Goal: Task Accomplishment & Management: Manage account settings

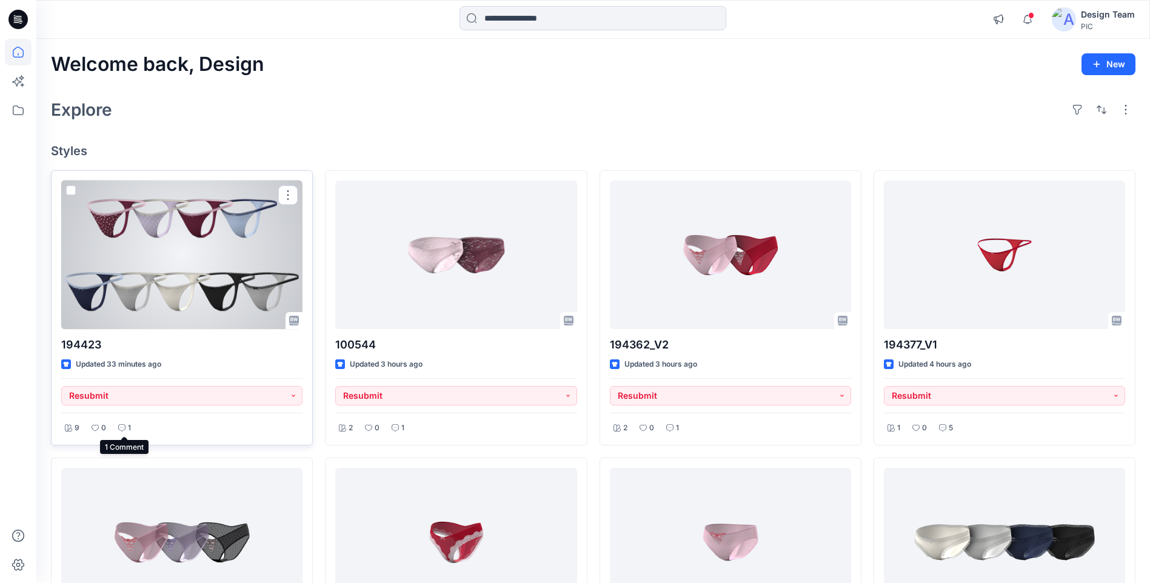
click at [122, 425] on icon at bounding box center [121, 427] width 7 height 7
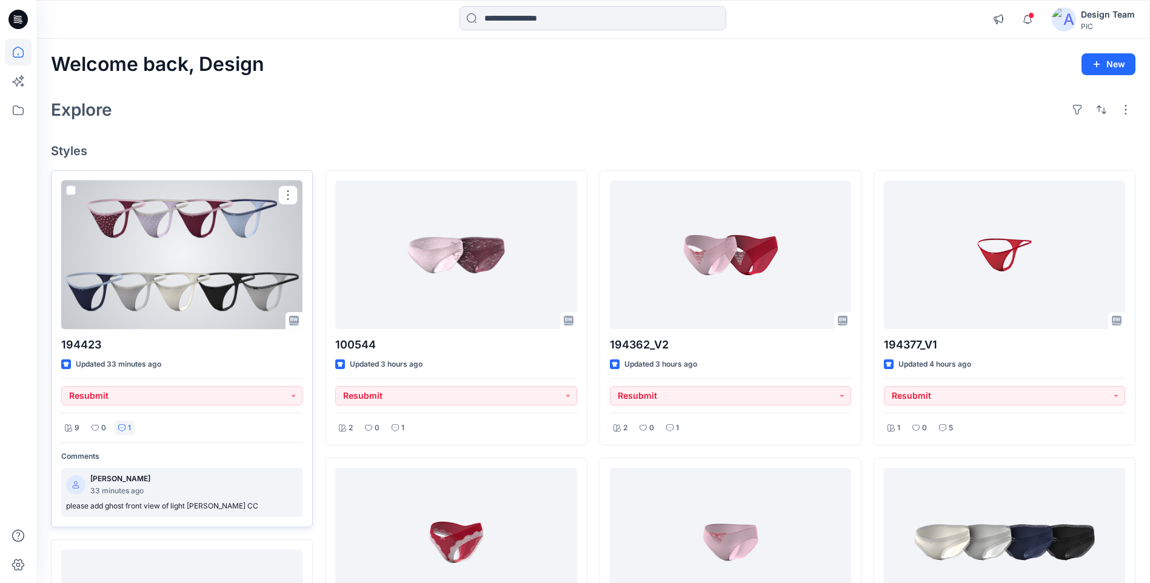
click at [160, 508] on p "please add ghost front view of light [PERSON_NAME] CC" at bounding box center [182, 506] width 232 height 13
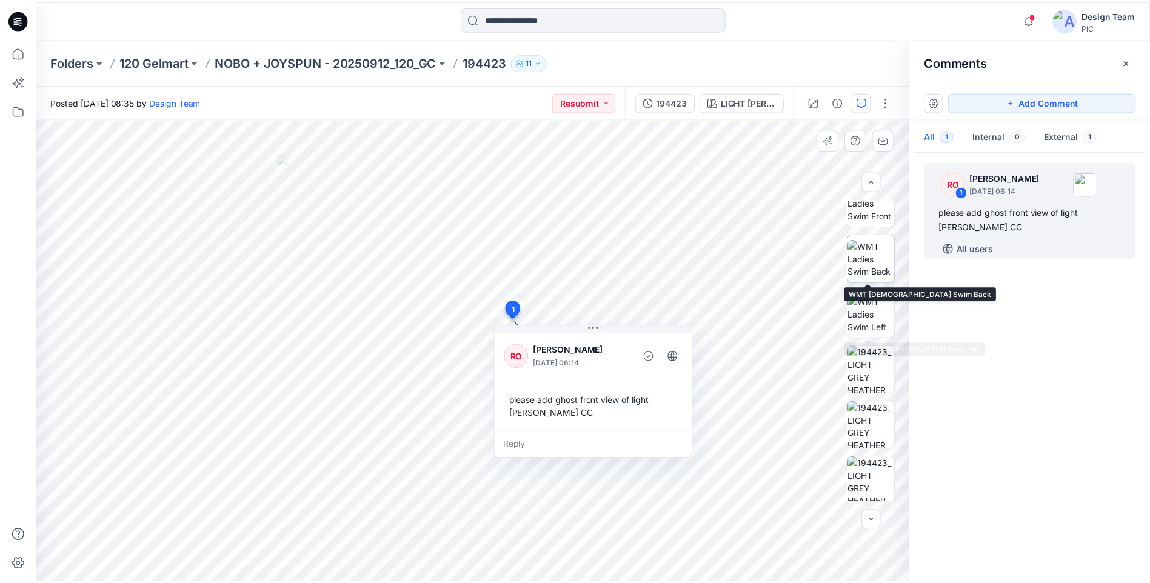
scroll to position [303, 0]
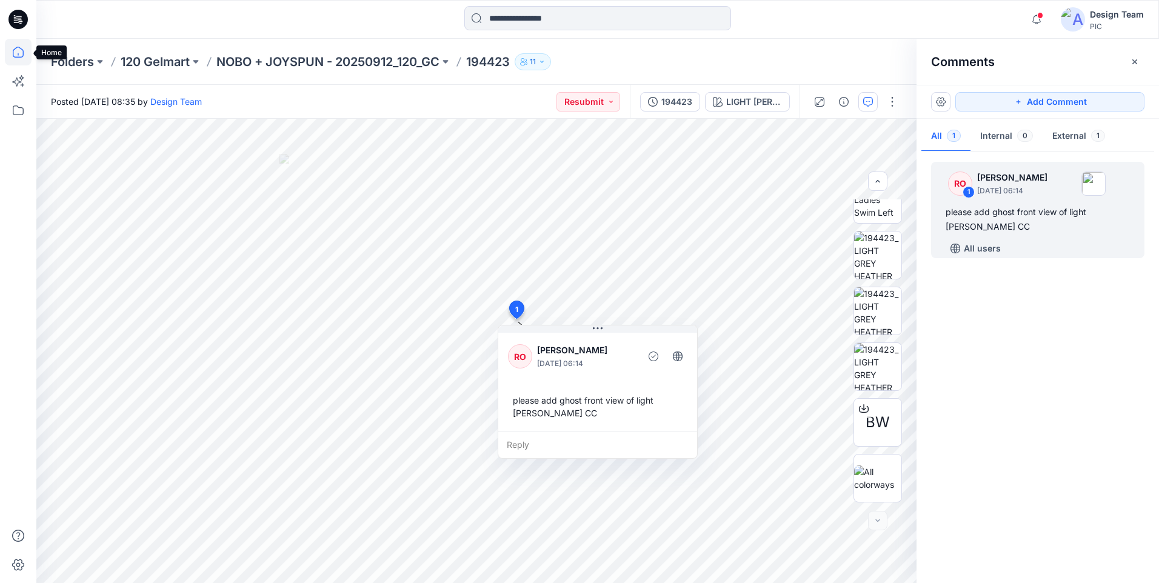
click at [19, 49] on icon at bounding box center [18, 52] width 27 height 27
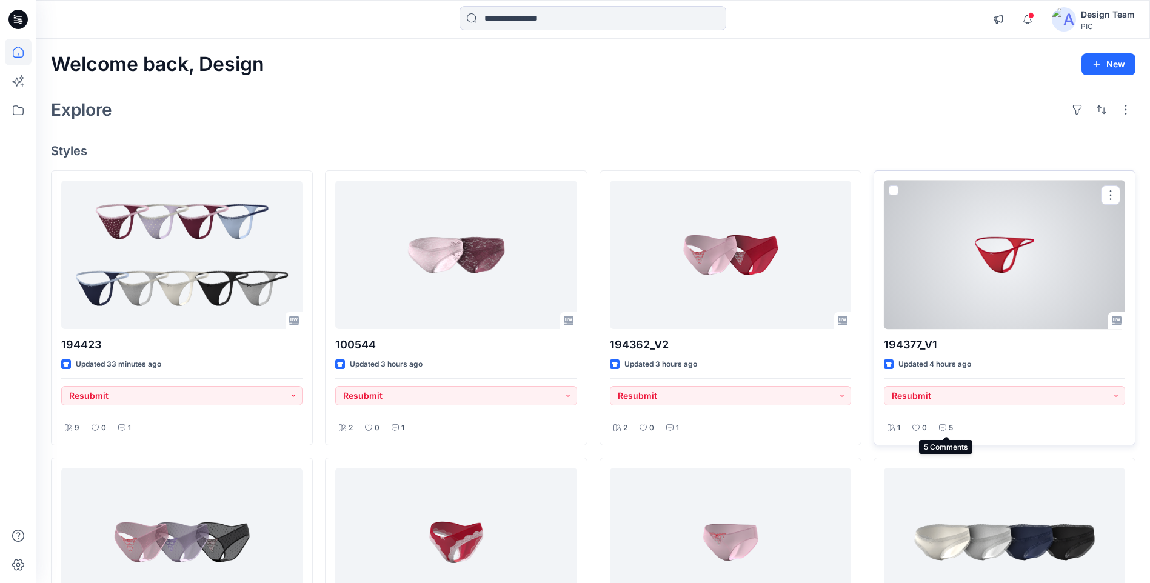
click at [946, 429] on icon at bounding box center [942, 427] width 7 height 7
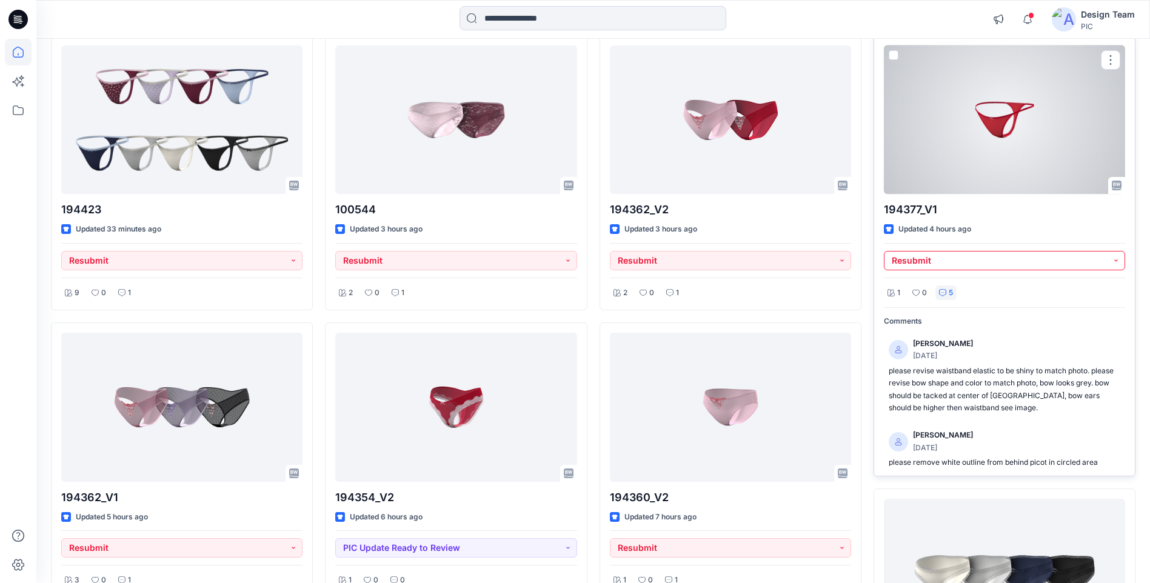
scroll to position [121, 0]
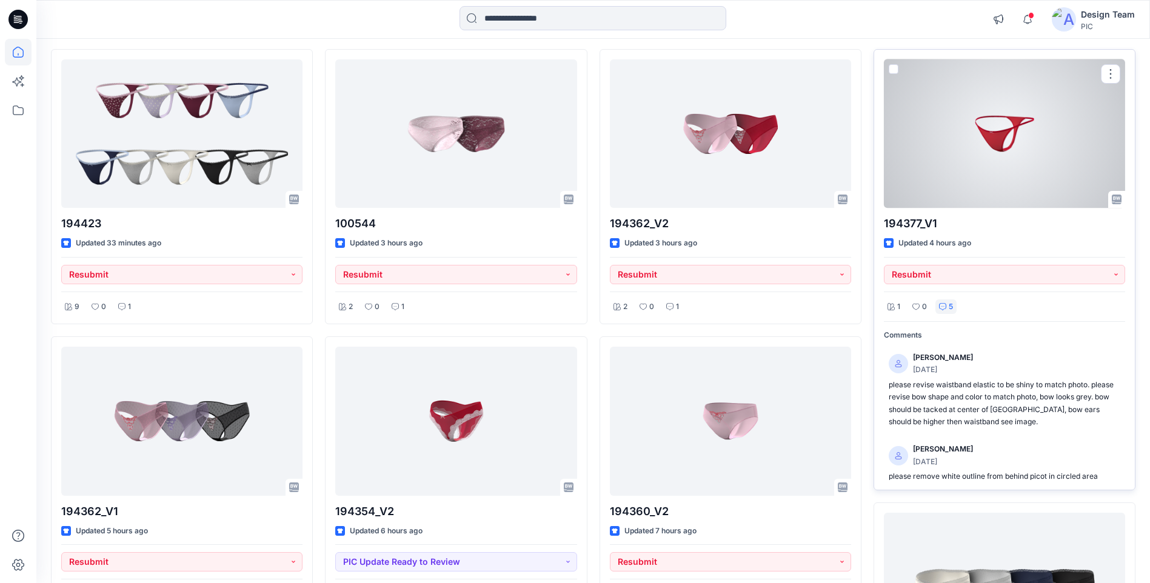
click at [1015, 118] on div at bounding box center [1004, 133] width 241 height 149
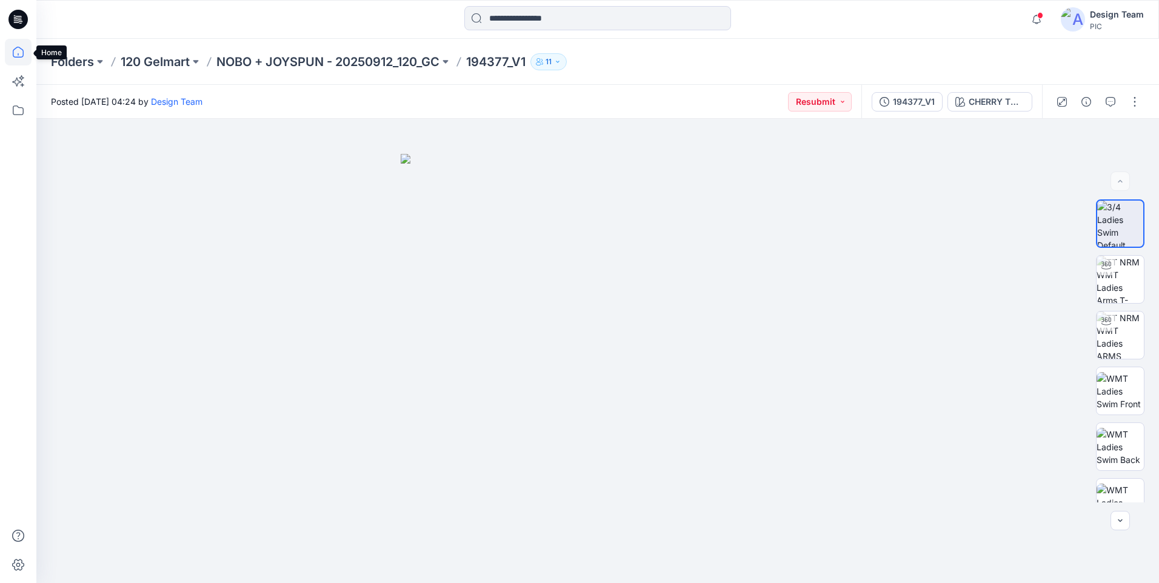
click at [20, 50] on icon at bounding box center [18, 52] width 27 height 27
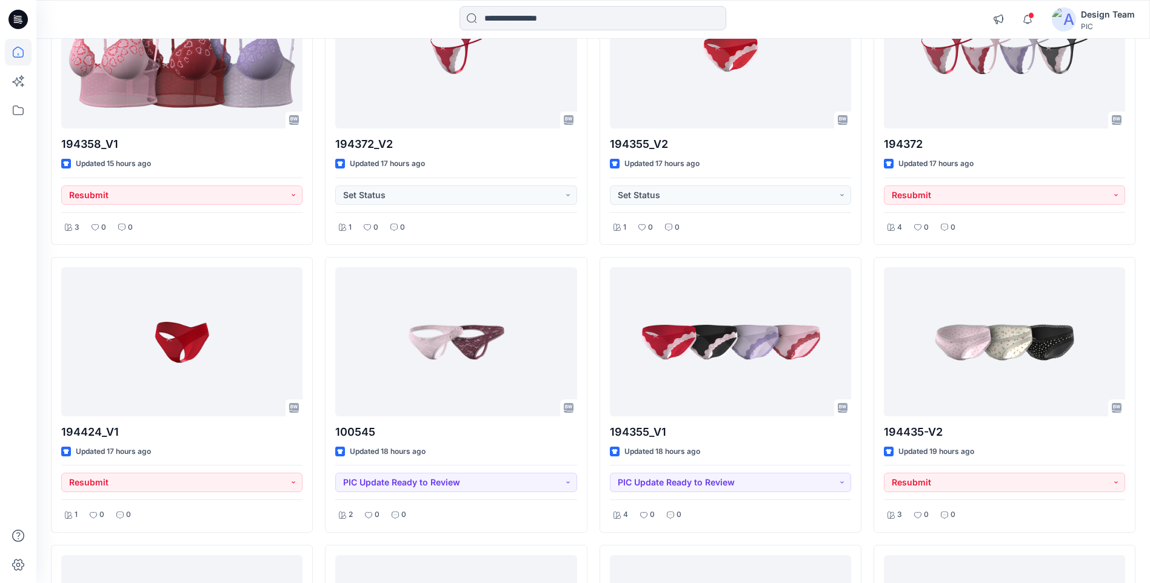
scroll to position [4495, 0]
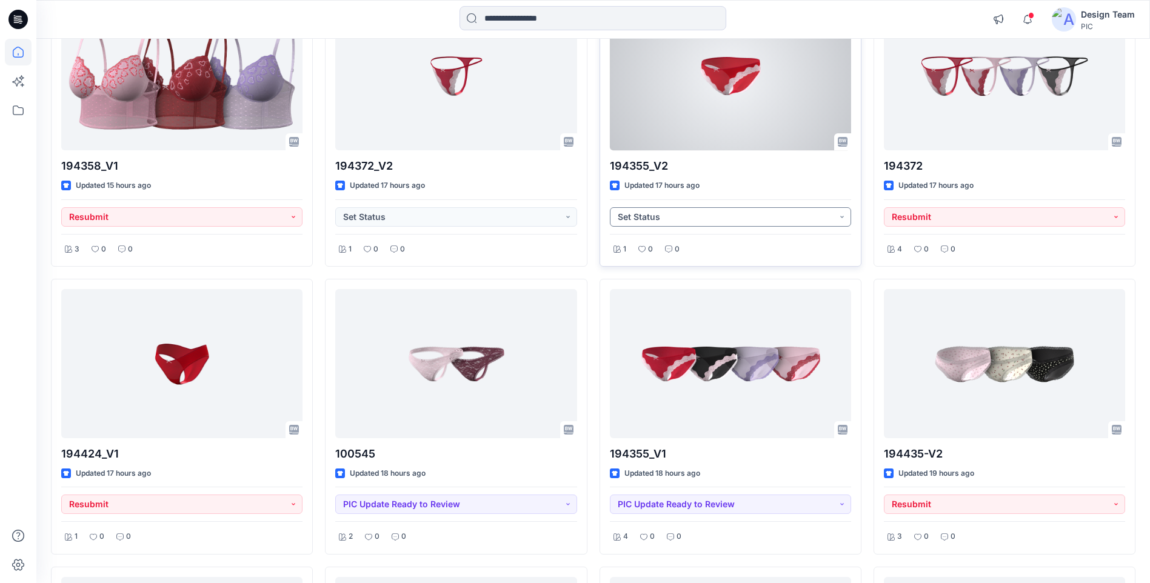
click at [814, 212] on button "Set Status" at bounding box center [730, 216] width 241 height 19
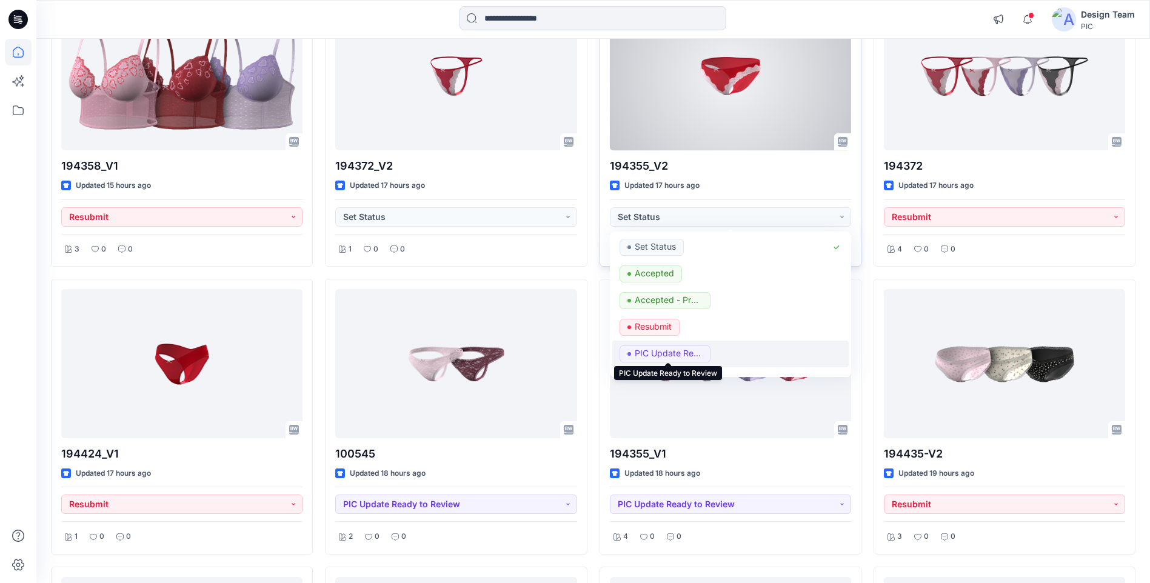
click at [691, 359] on p "PIC Update Ready to Review" at bounding box center [669, 354] width 68 height 16
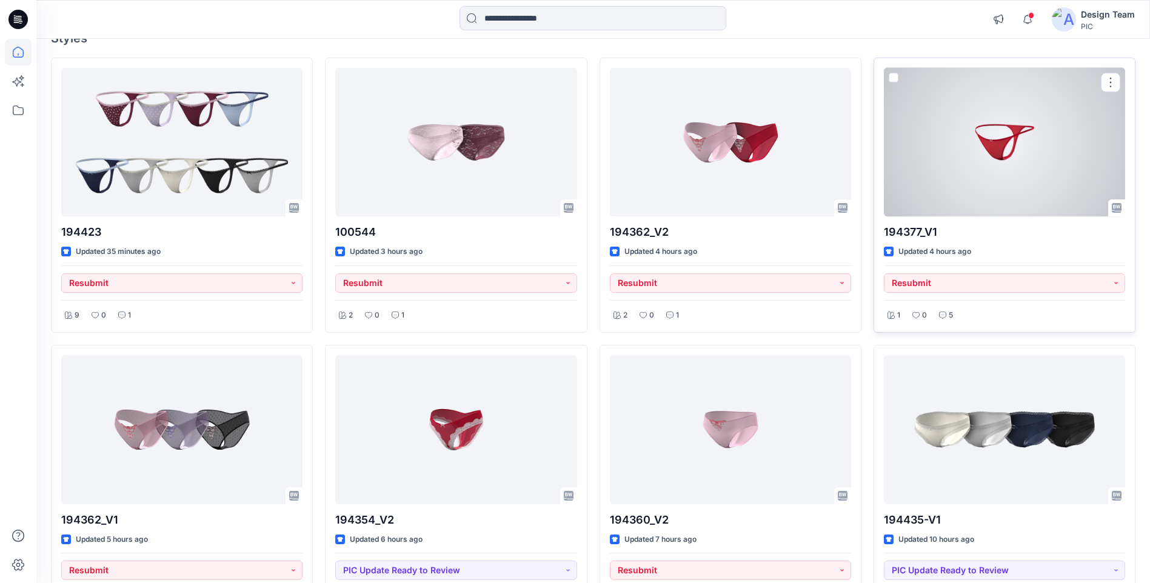
scroll to position [182, 0]
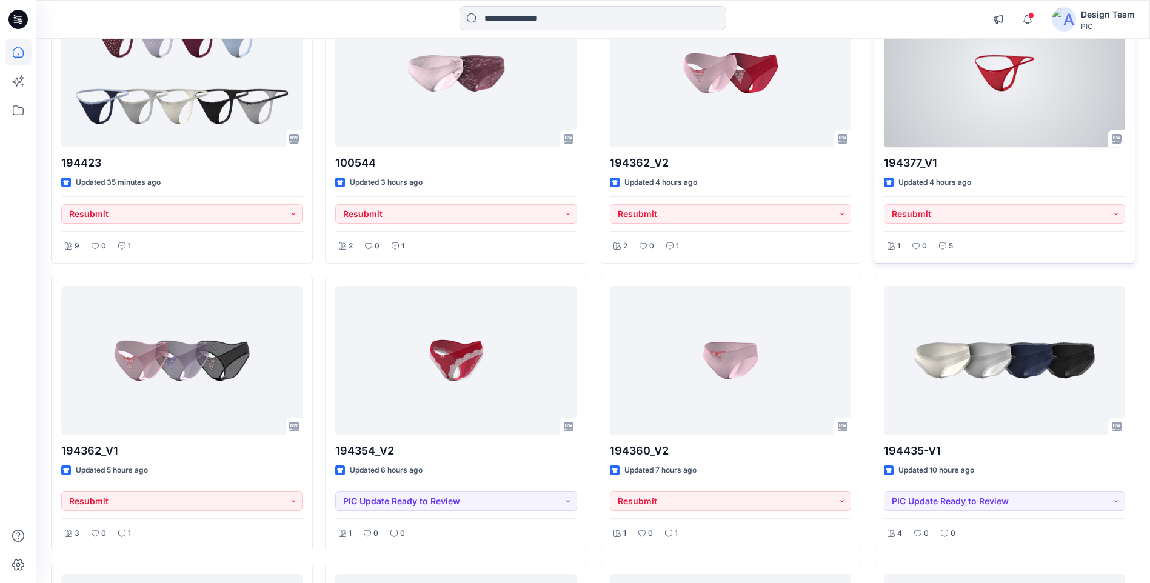
click at [966, 105] on div at bounding box center [1004, 73] width 241 height 149
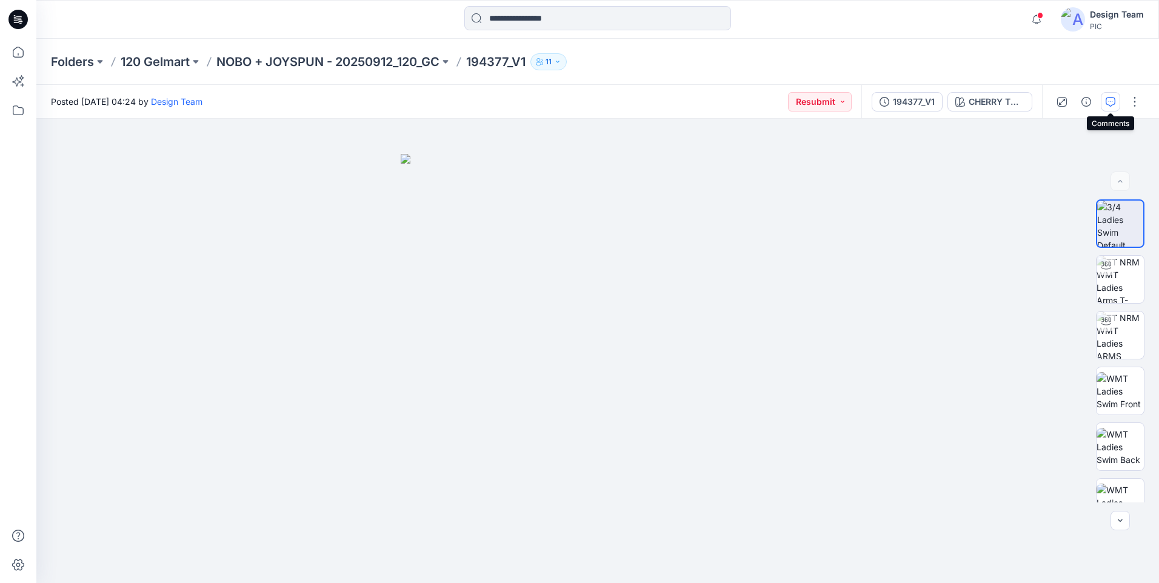
click at [1117, 104] on button "button" at bounding box center [1110, 101] width 19 height 19
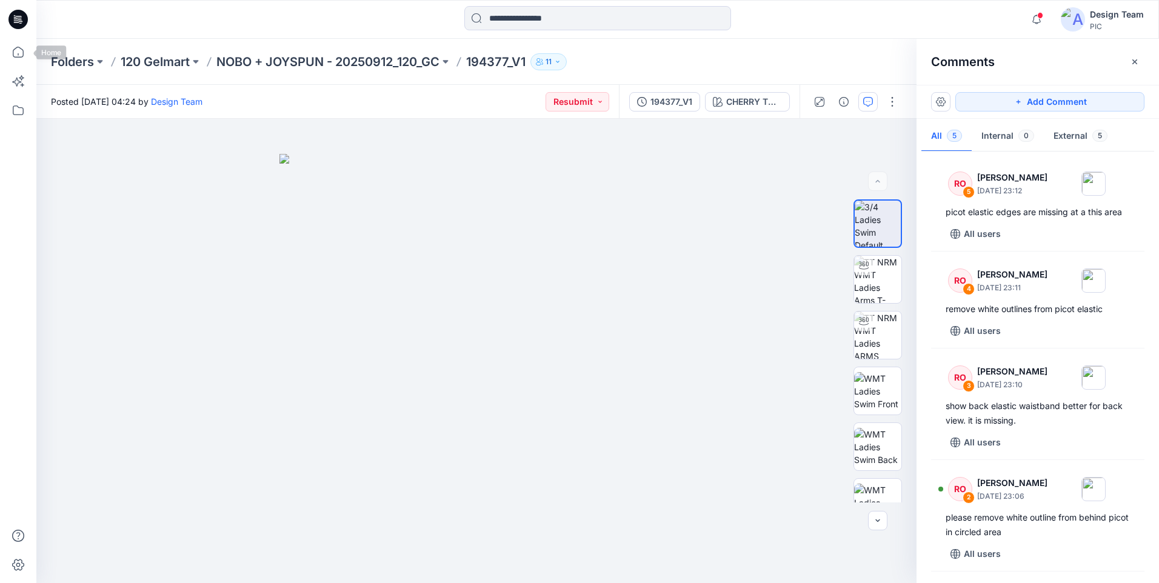
click at [5, 53] on icon at bounding box center [18, 52] width 27 height 27
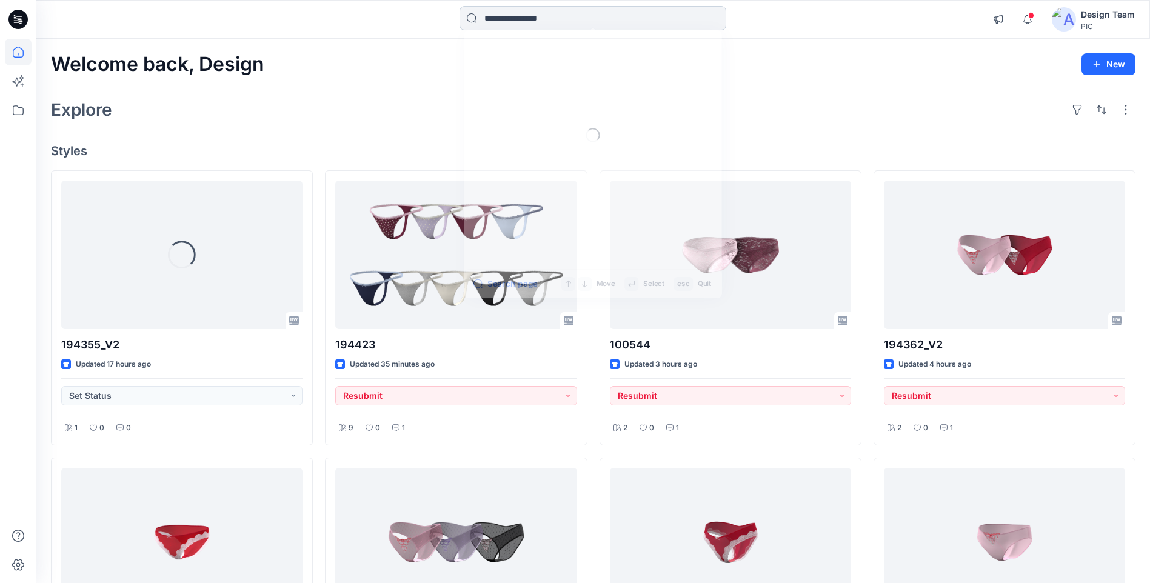
click at [486, 22] on input at bounding box center [593, 18] width 267 height 24
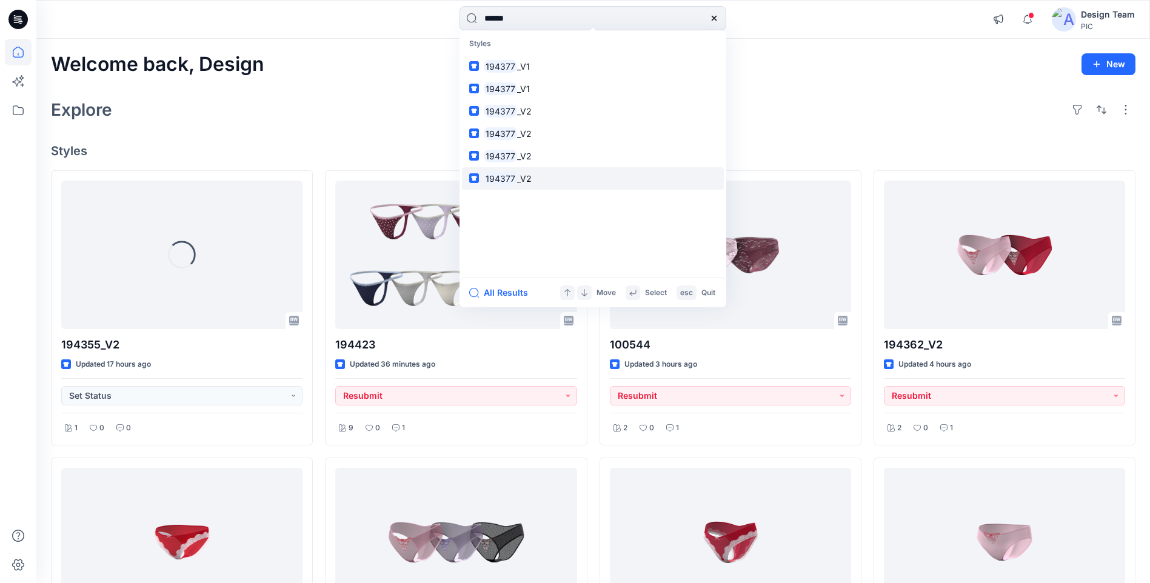
type input "******"
click at [519, 181] on span "_V2" at bounding box center [524, 178] width 15 height 10
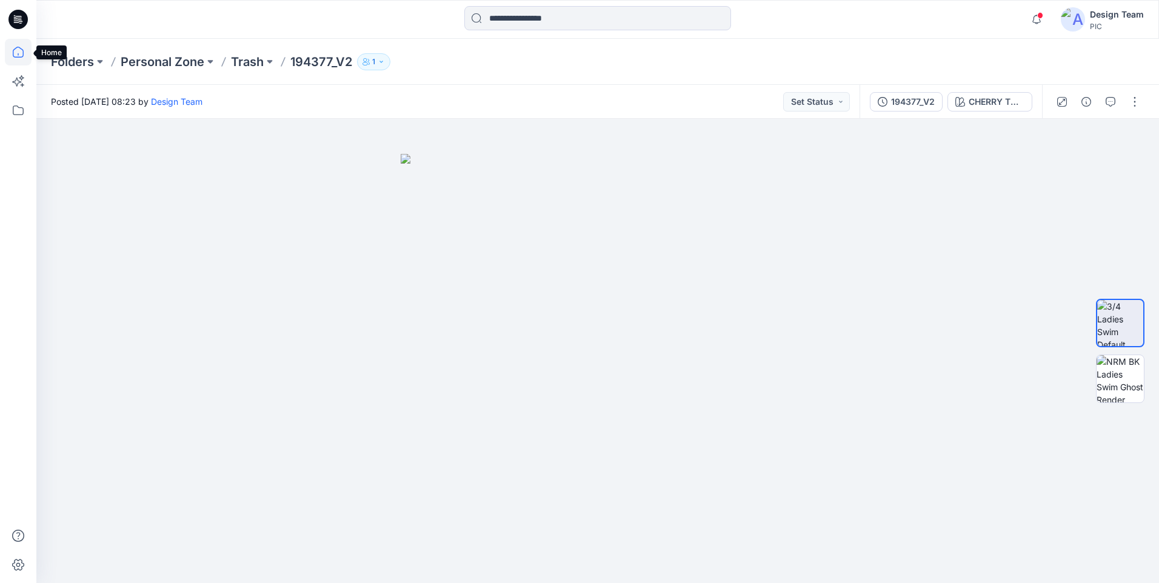
click at [15, 55] on icon at bounding box center [18, 52] width 27 height 27
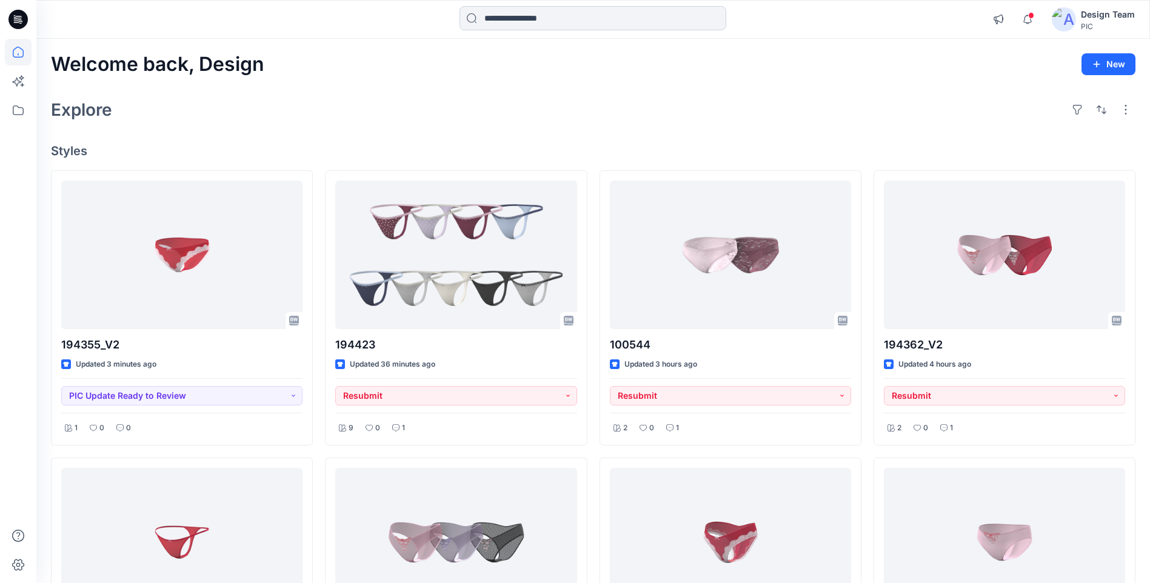
click at [504, 14] on input at bounding box center [593, 18] width 267 height 24
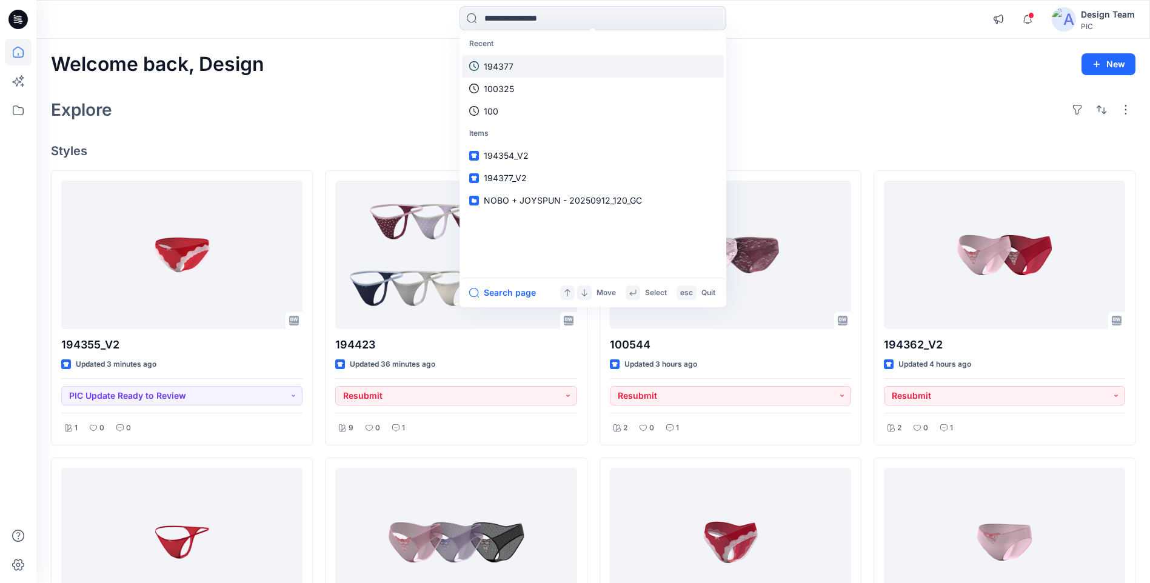
click at [512, 70] on p "194377" at bounding box center [499, 66] width 30 height 13
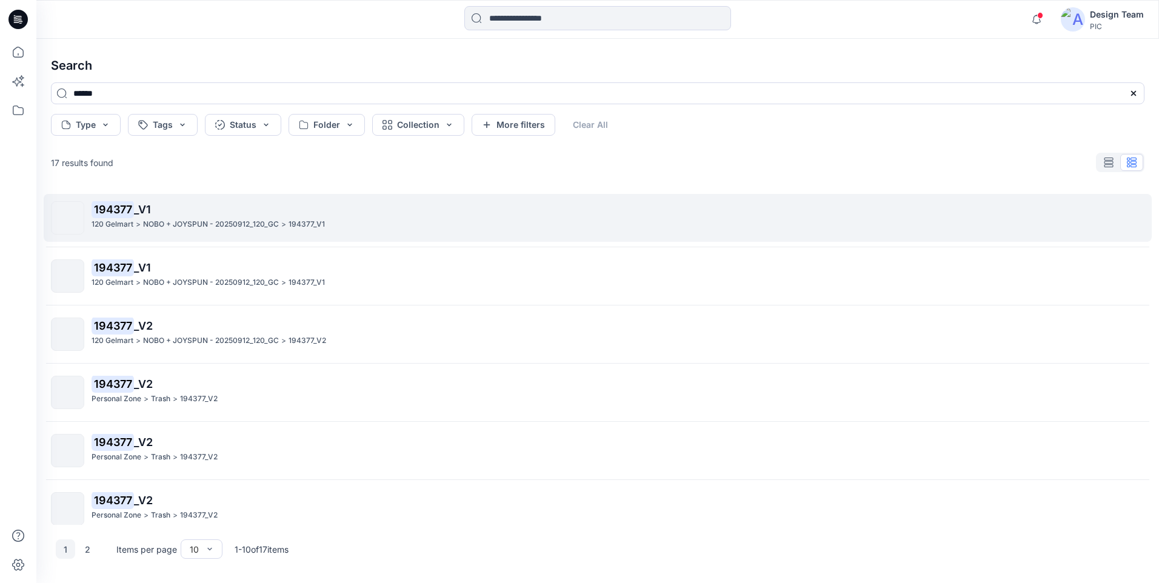
click at [115, 213] on mark "194377" at bounding box center [113, 209] width 42 height 17
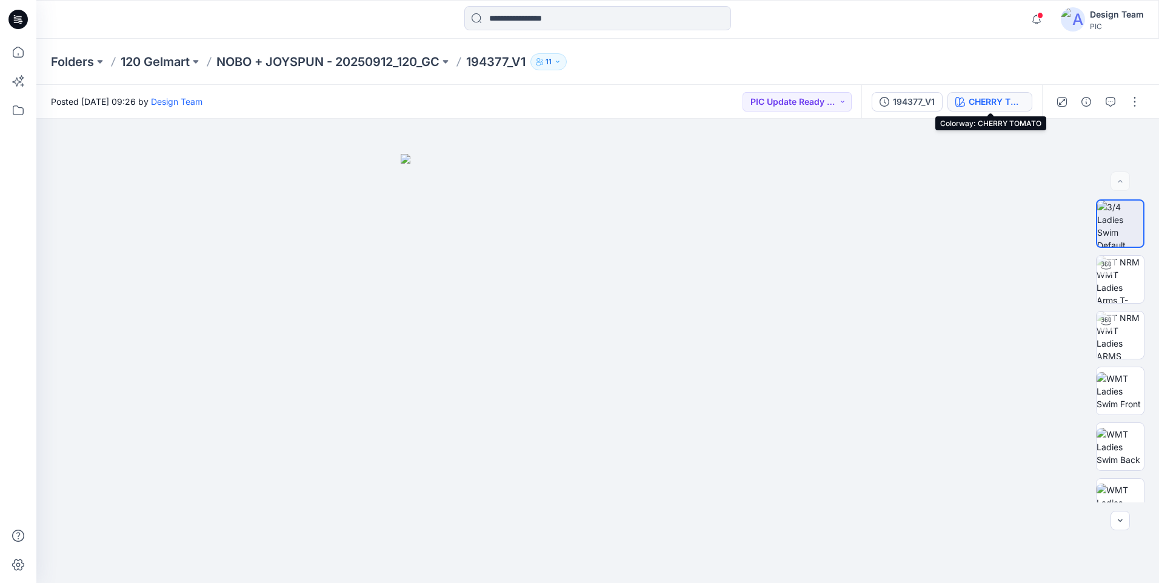
click at [968, 98] on button "CHERRY TOMATO" at bounding box center [990, 101] width 85 height 19
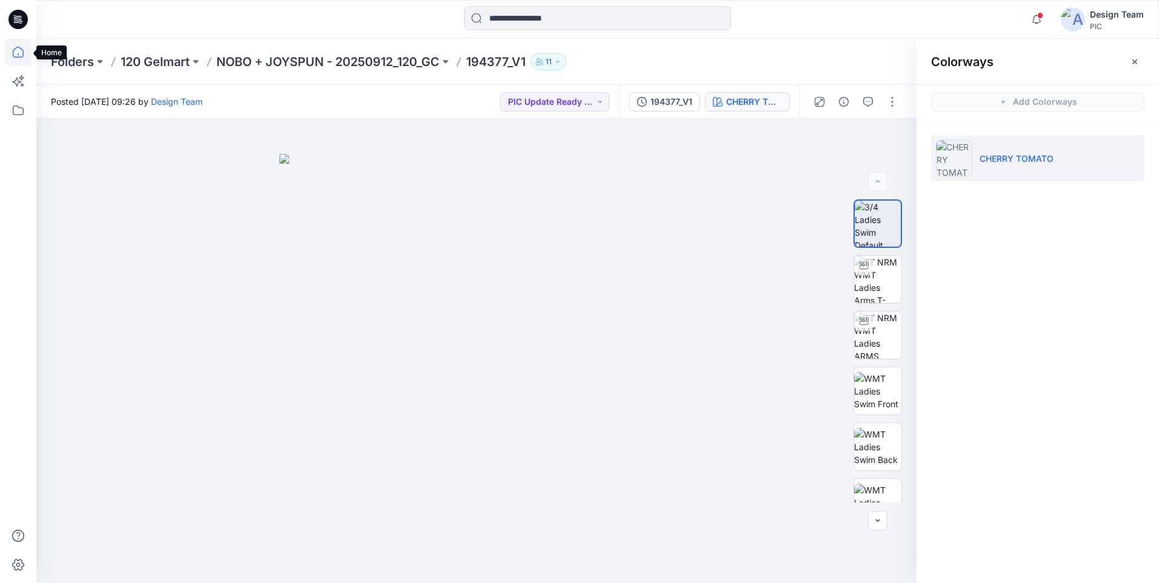
click at [15, 54] on icon at bounding box center [18, 52] width 27 height 27
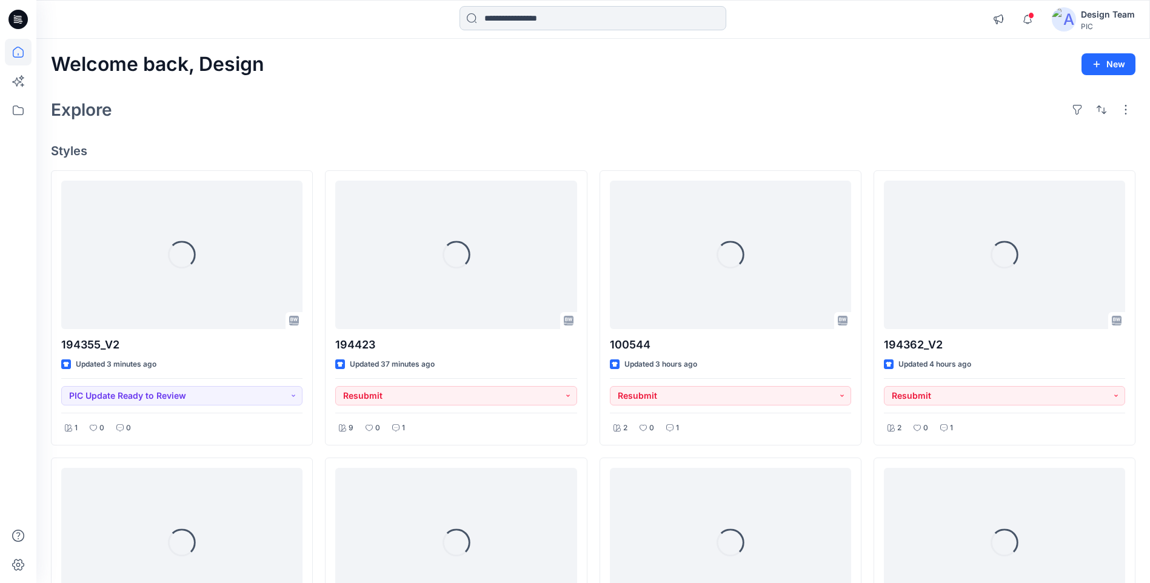
click at [577, 15] on input at bounding box center [593, 18] width 267 height 24
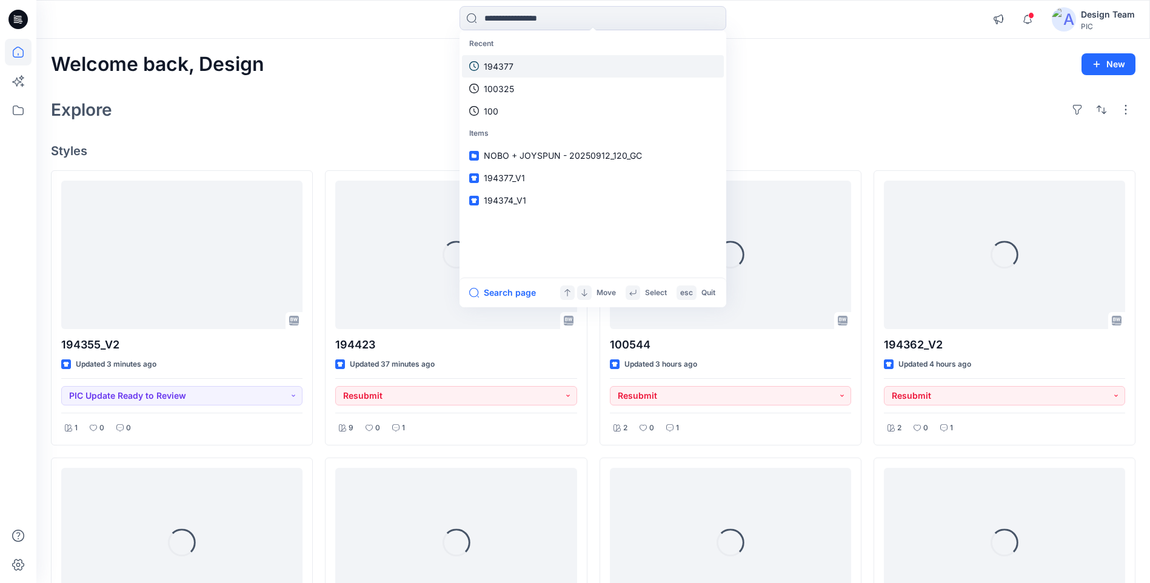
click at [498, 64] on p "194377" at bounding box center [499, 66] width 30 height 13
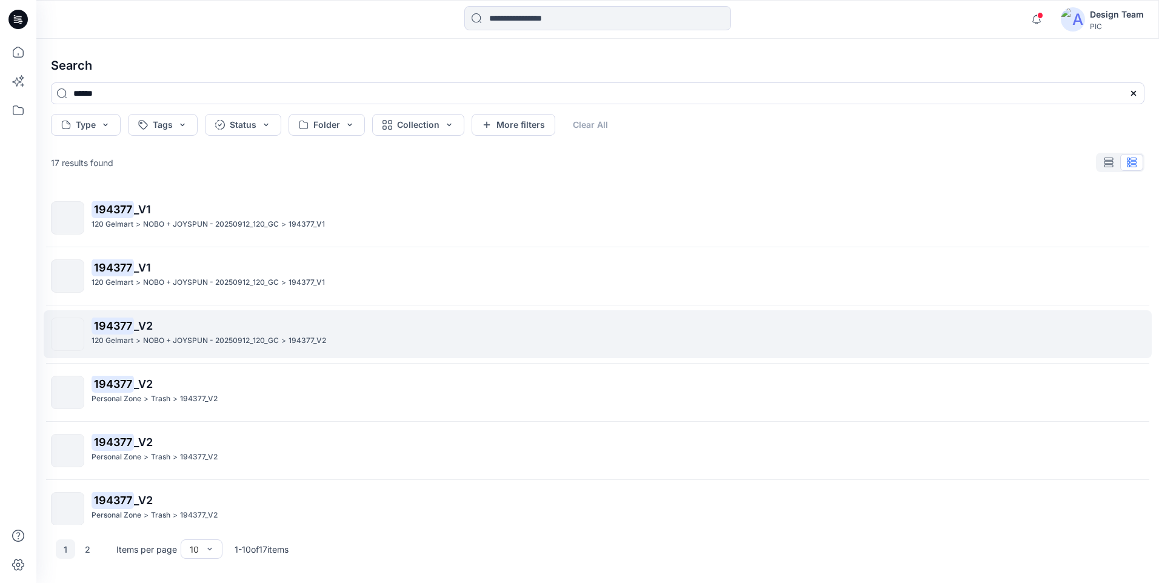
click at [135, 338] on div "120 Gelmart >" at bounding box center [116, 341] width 49 height 13
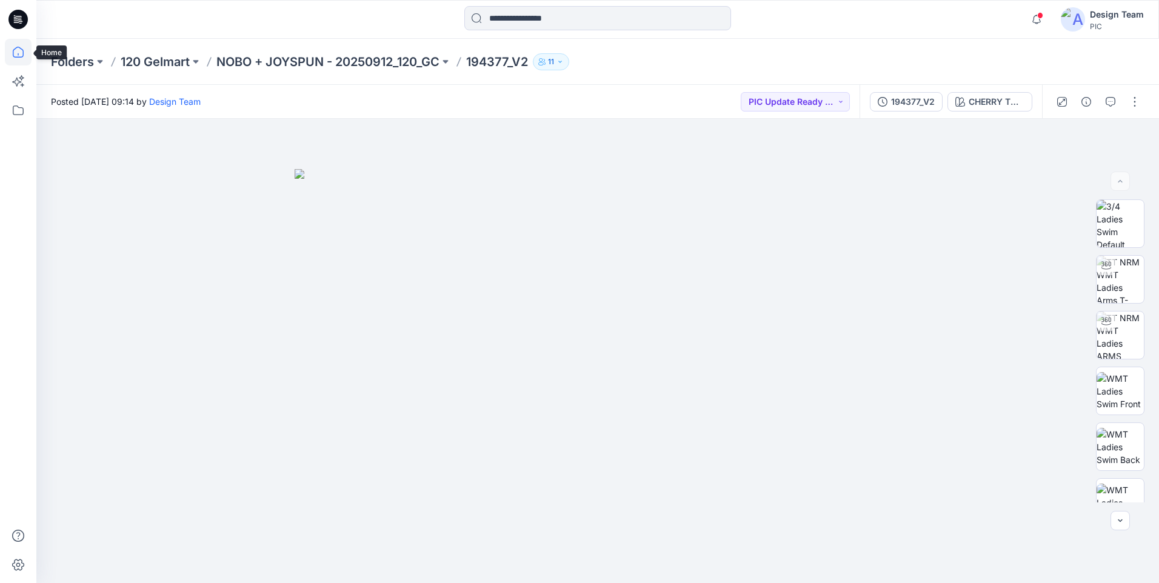
click at [19, 51] on icon at bounding box center [18, 52] width 27 height 27
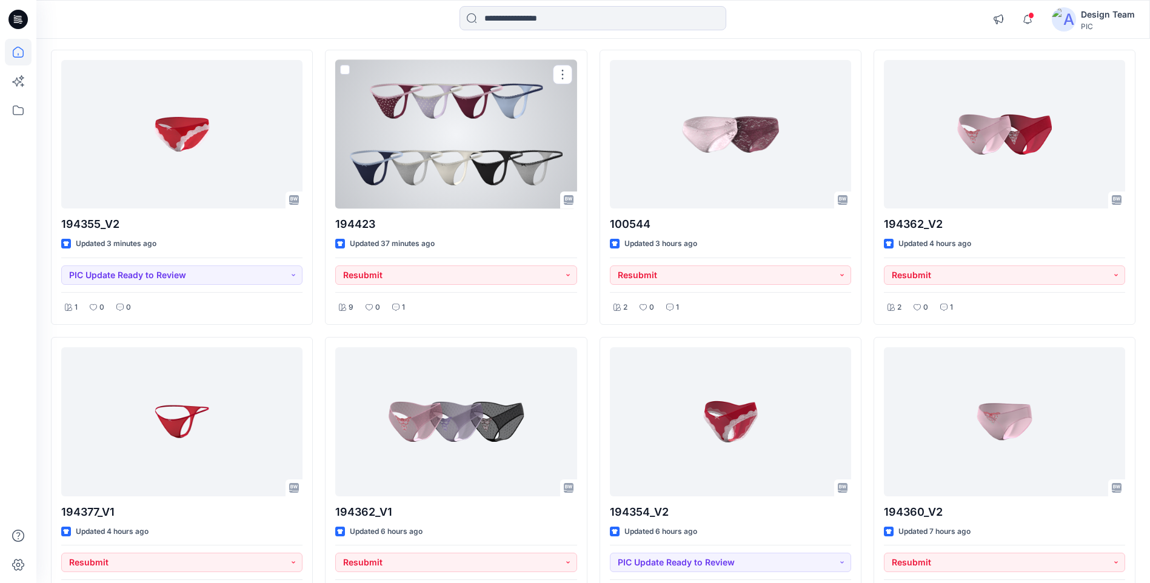
scroll to position [121, 0]
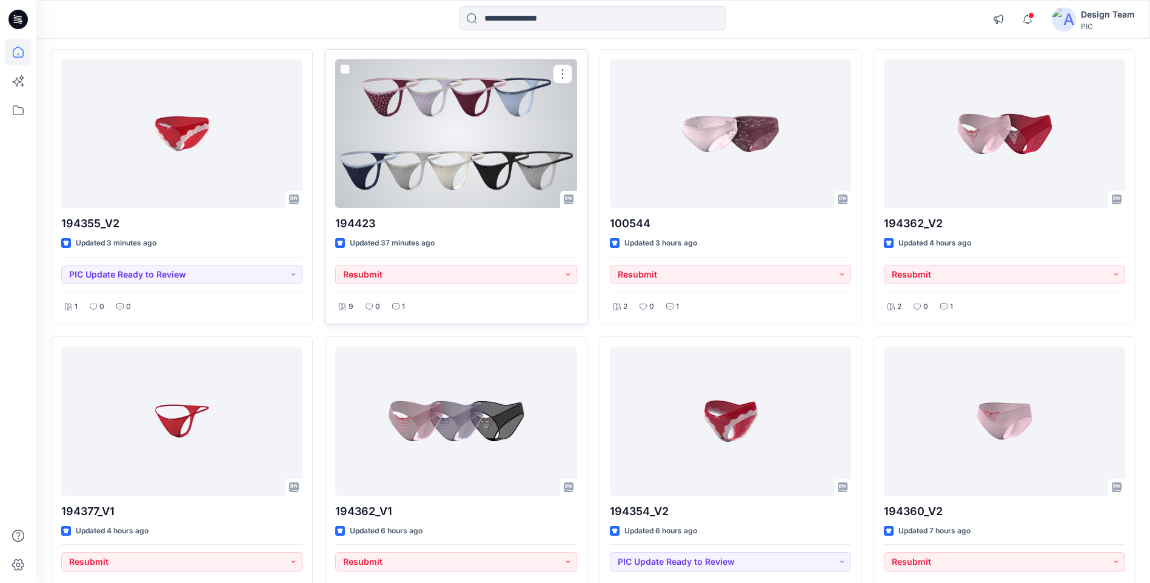
click at [523, 169] on div at bounding box center [455, 133] width 241 height 149
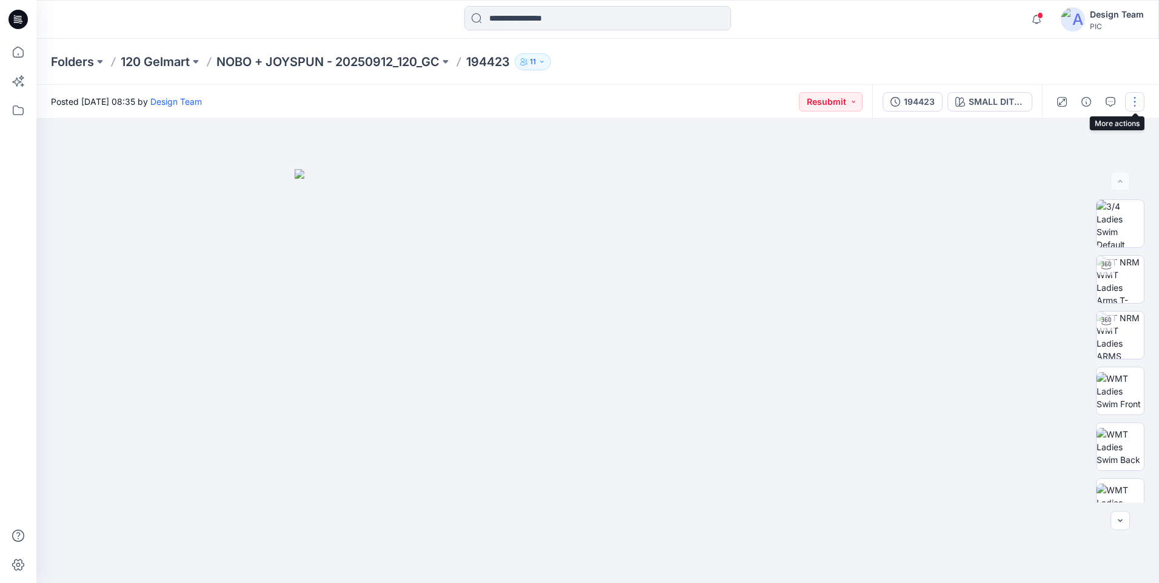
click at [1128, 100] on button "button" at bounding box center [1134, 101] width 19 height 19
click at [1086, 158] on button "Edit" at bounding box center [1084, 164] width 112 height 22
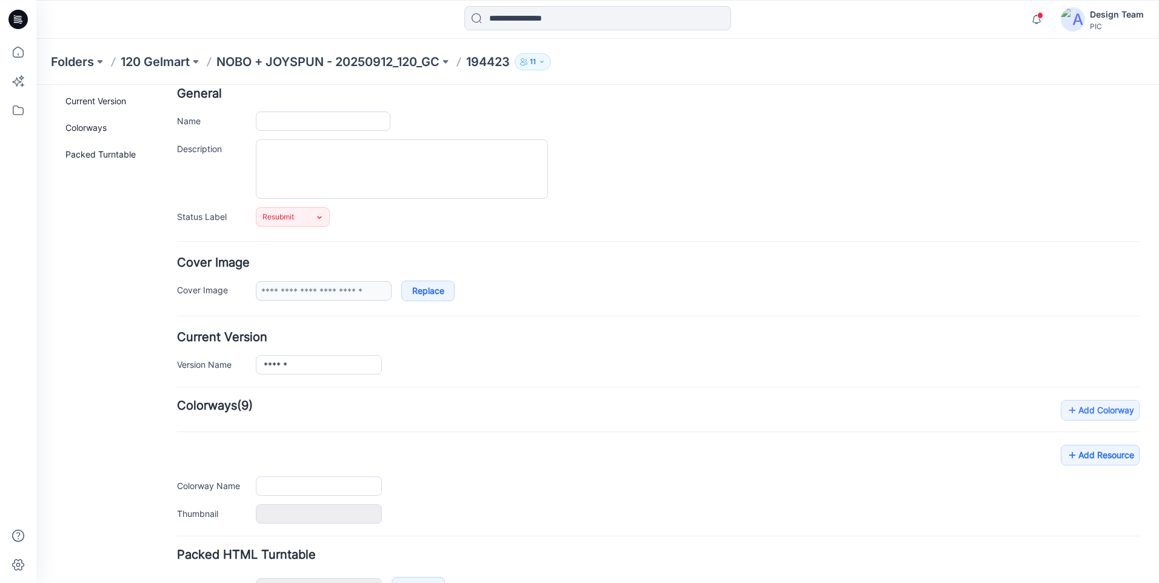
type input "******"
type input "**********"
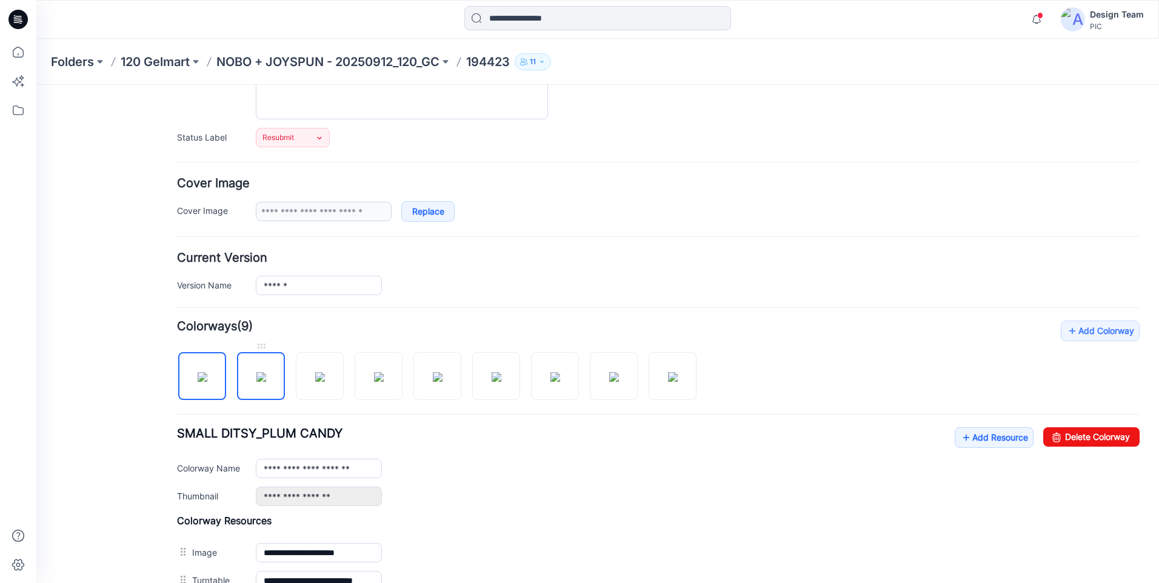
click at [256, 382] on img at bounding box center [261, 377] width 10 height 10
click at [551, 377] on img at bounding box center [556, 377] width 10 height 10
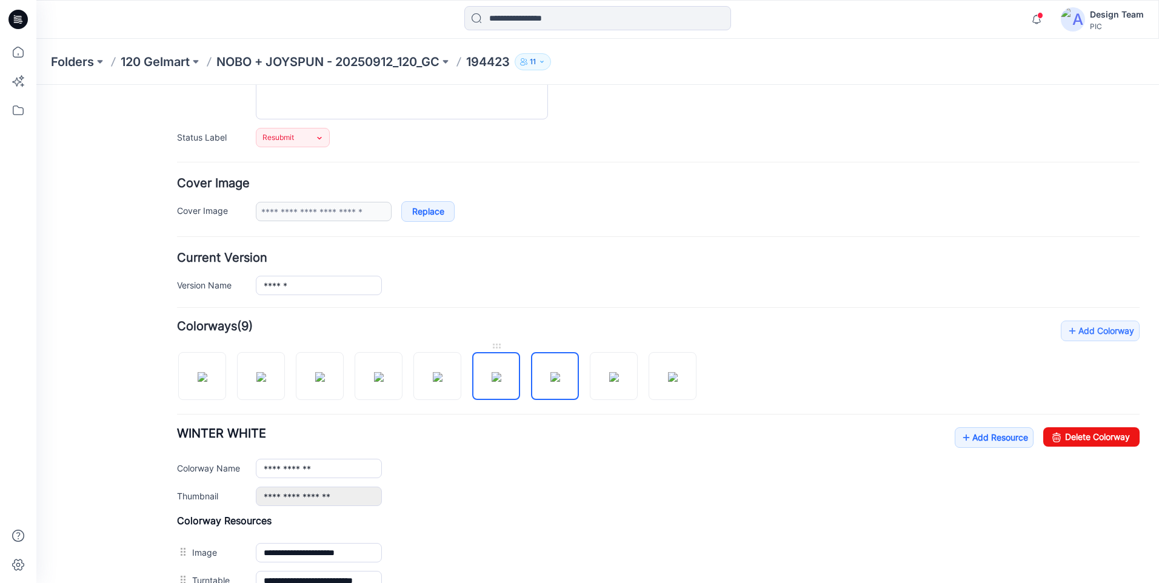
click at [497, 382] on img at bounding box center [497, 377] width 10 height 10
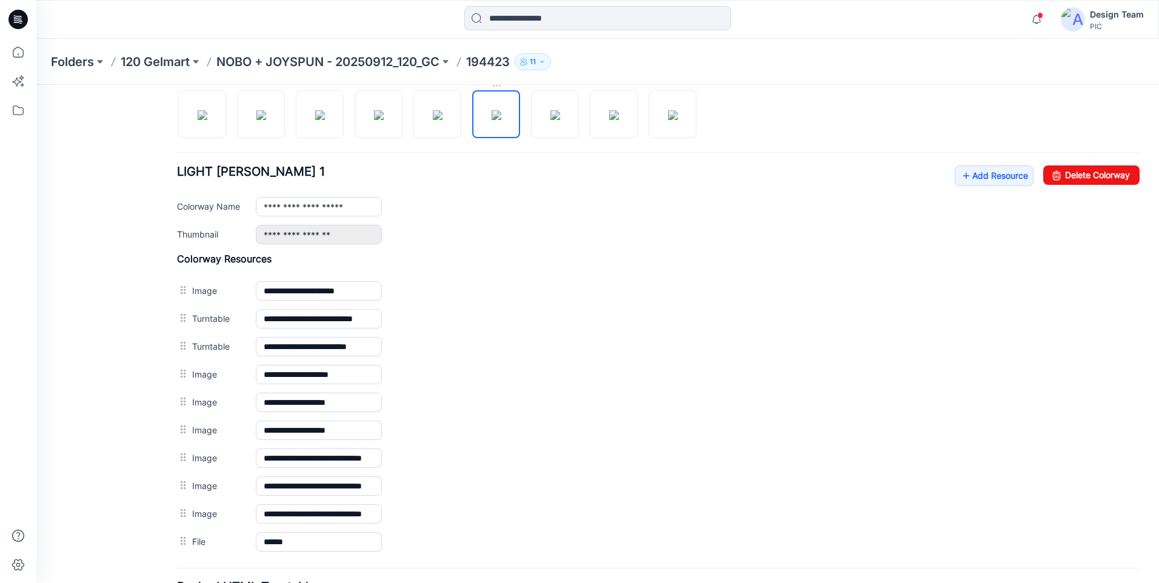
scroll to position [446, 0]
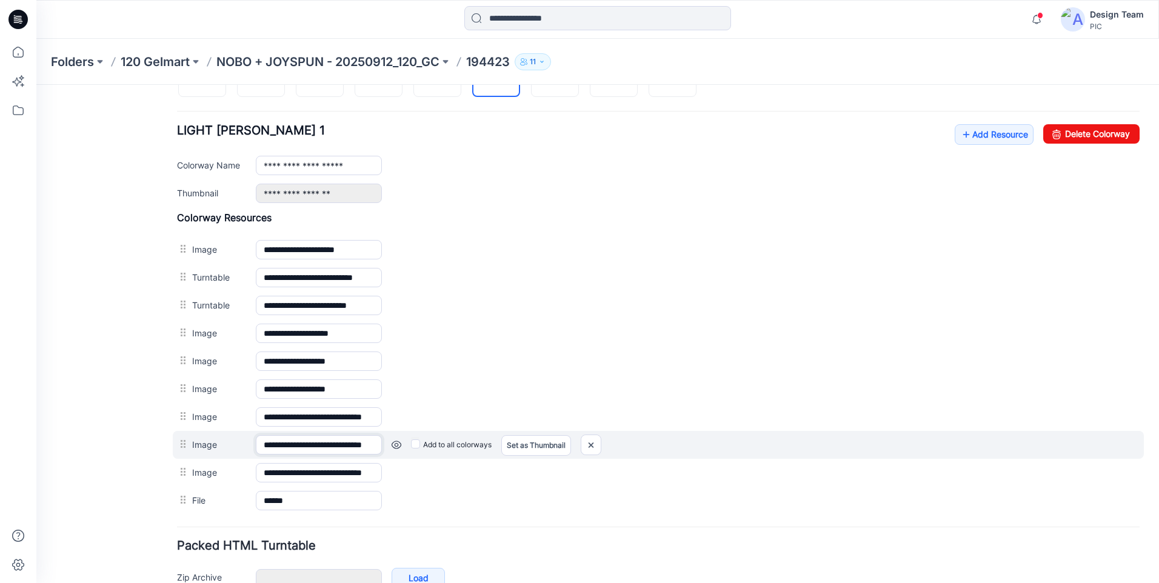
click at [338, 443] on input "**********" at bounding box center [319, 444] width 126 height 19
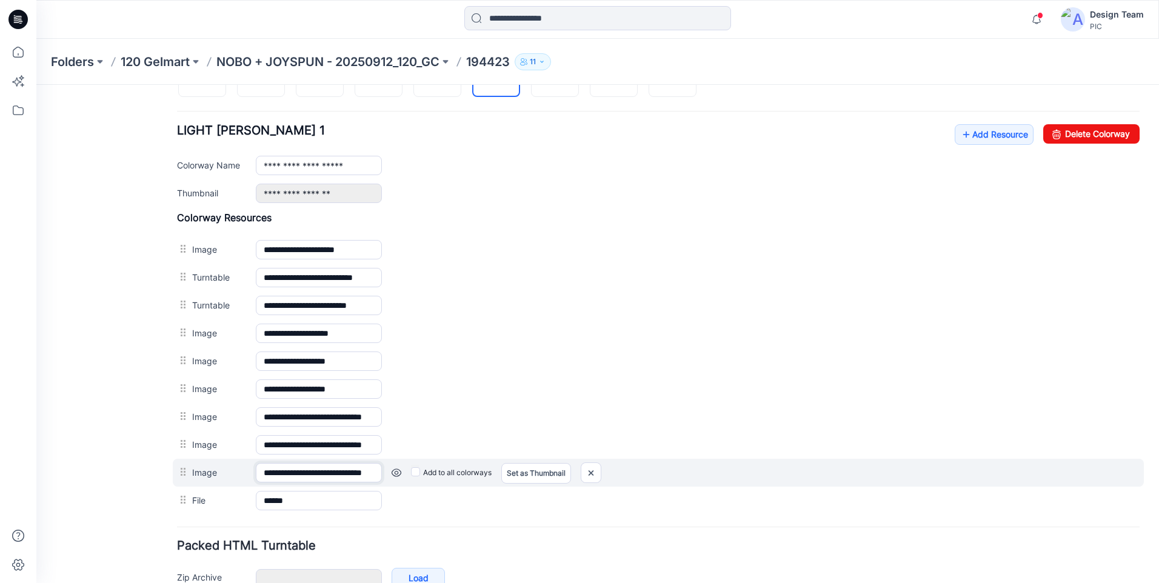
click at [361, 477] on input "**********" at bounding box center [319, 472] width 126 height 19
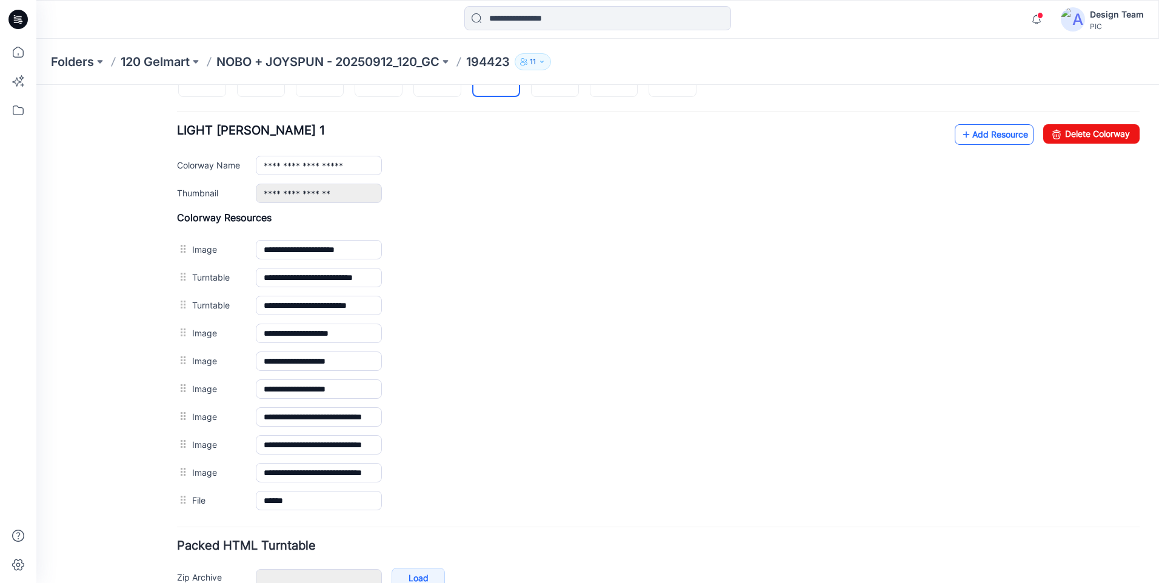
click at [975, 136] on link "Add Resource" at bounding box center [994, 134] width 79 height 21
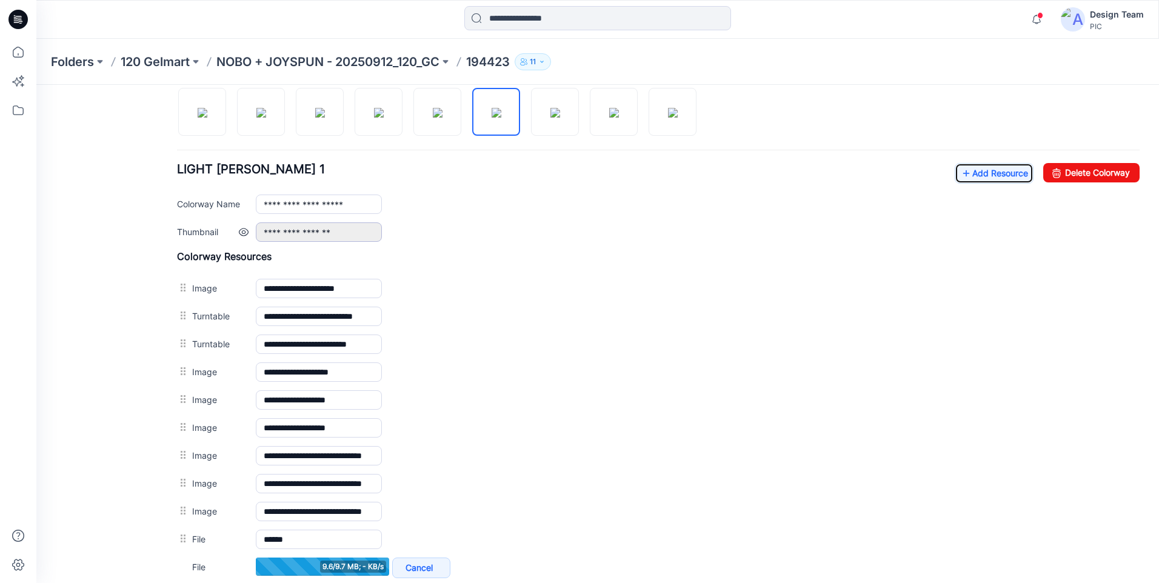
scroll to position [386, 0]
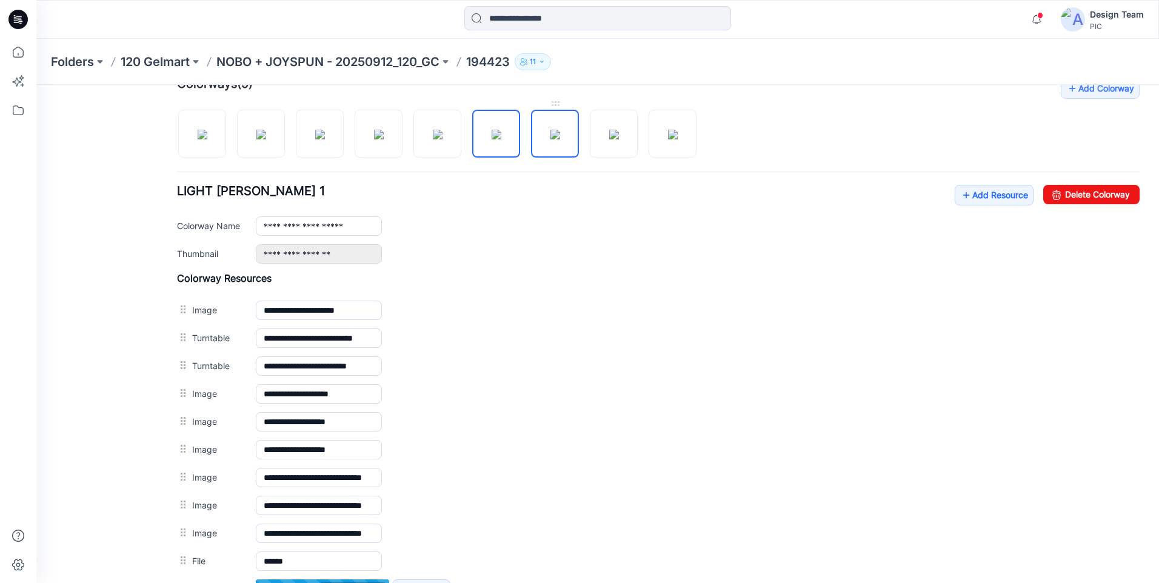
click at [551, 139] on img at bounding box center [556, 135] width 10 height 10
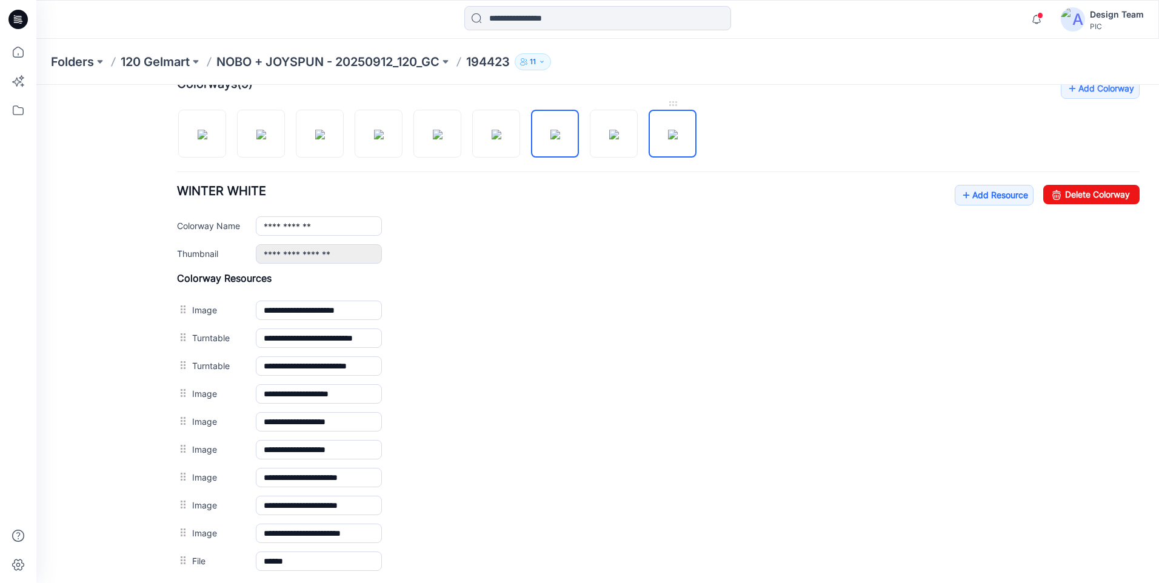
click at [668, 139] on img at bounding box center [673, 135] width 10 height 10
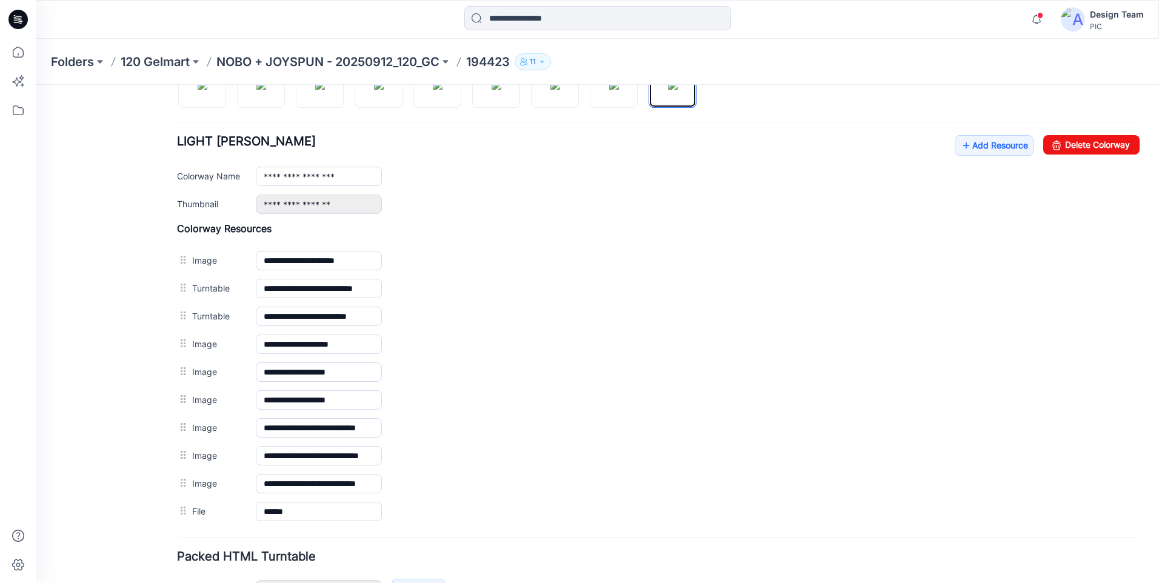
scroll to position [517, 0]
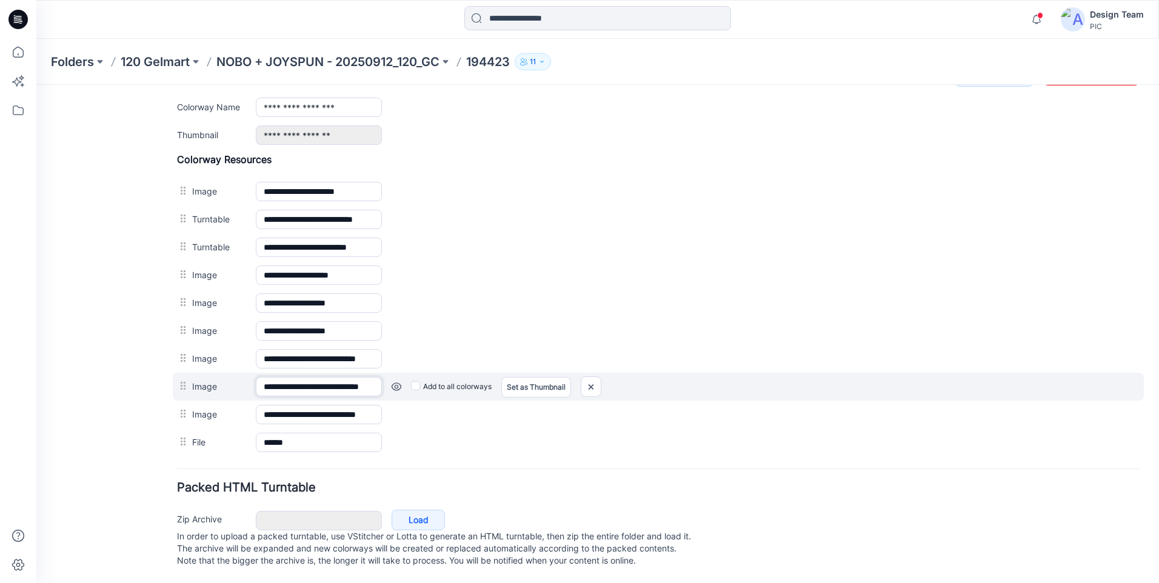
click at [367, 377] on input "**********" at bounding box center [319, 386] width 126 height 19
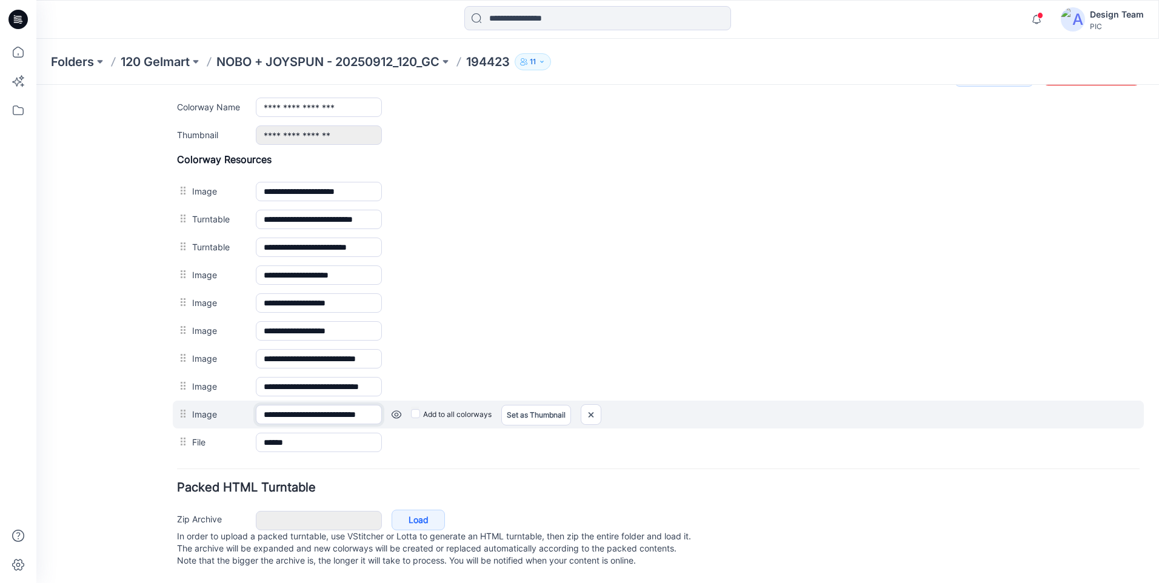
scroll to position [0, 0]
click at [361, 405] on input "**********" at bounding box center [319, 414] width 126 height 19
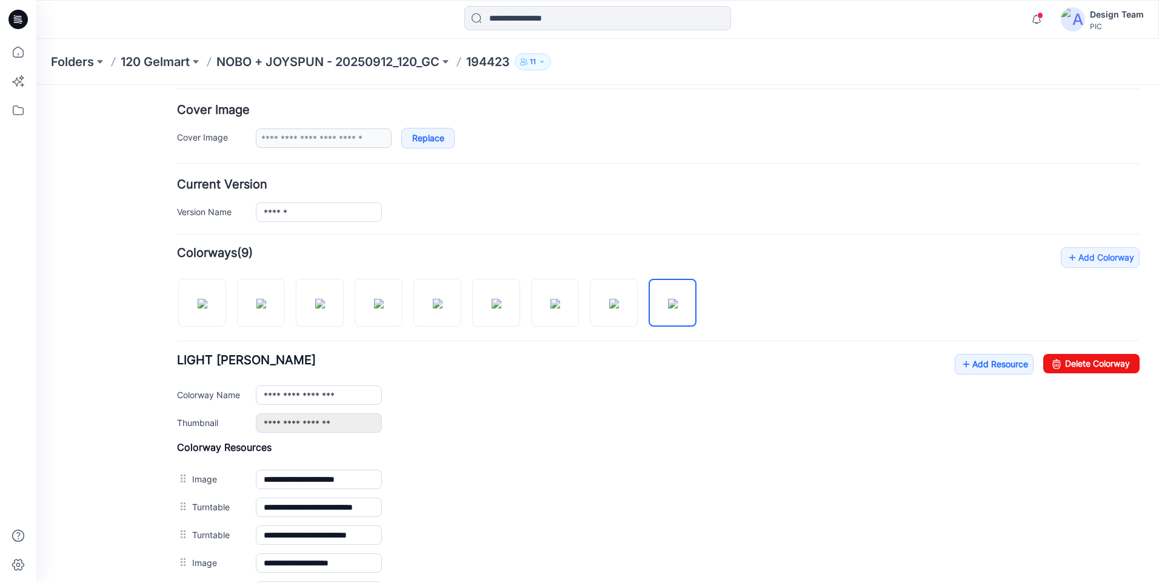
scroll to position [213, 0]
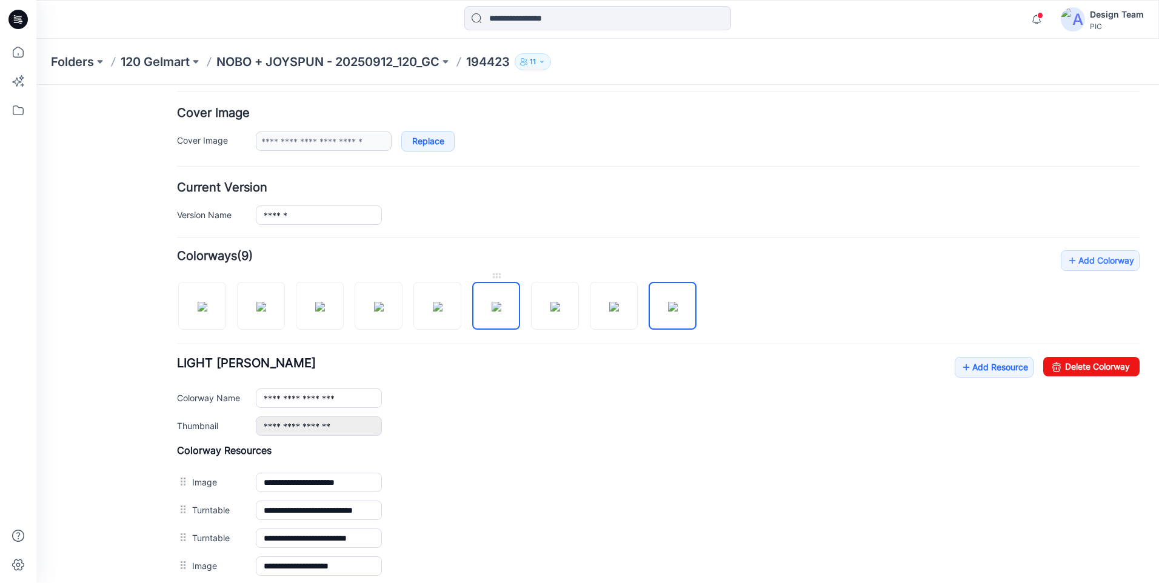
click at [501, 307] on img at bounding box center [497, 307] width 10 height 10
type input "**********"
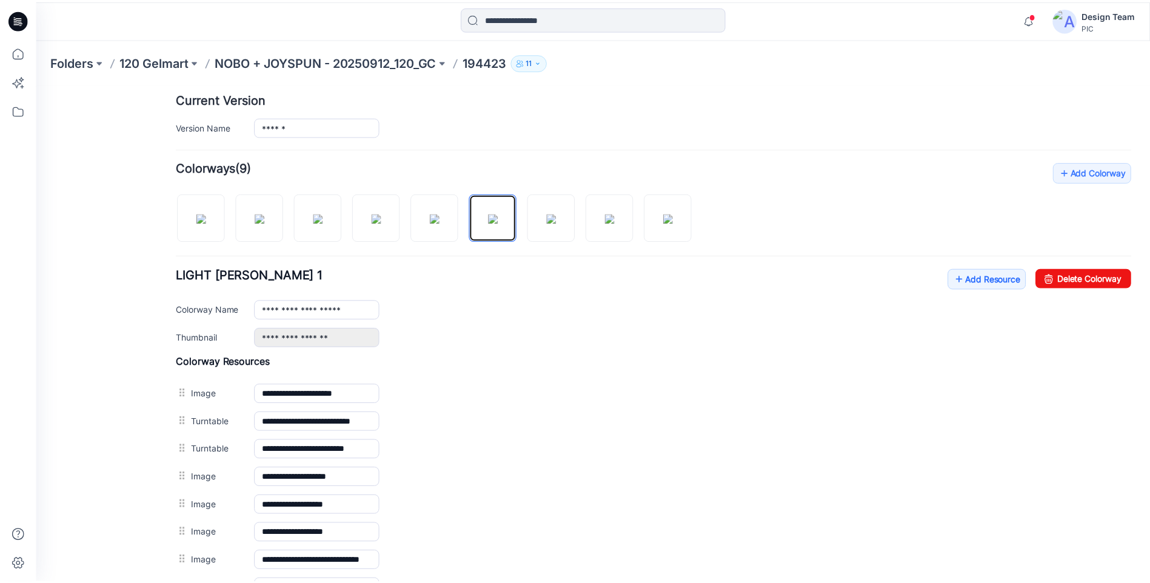
scroll to position [303, 0]
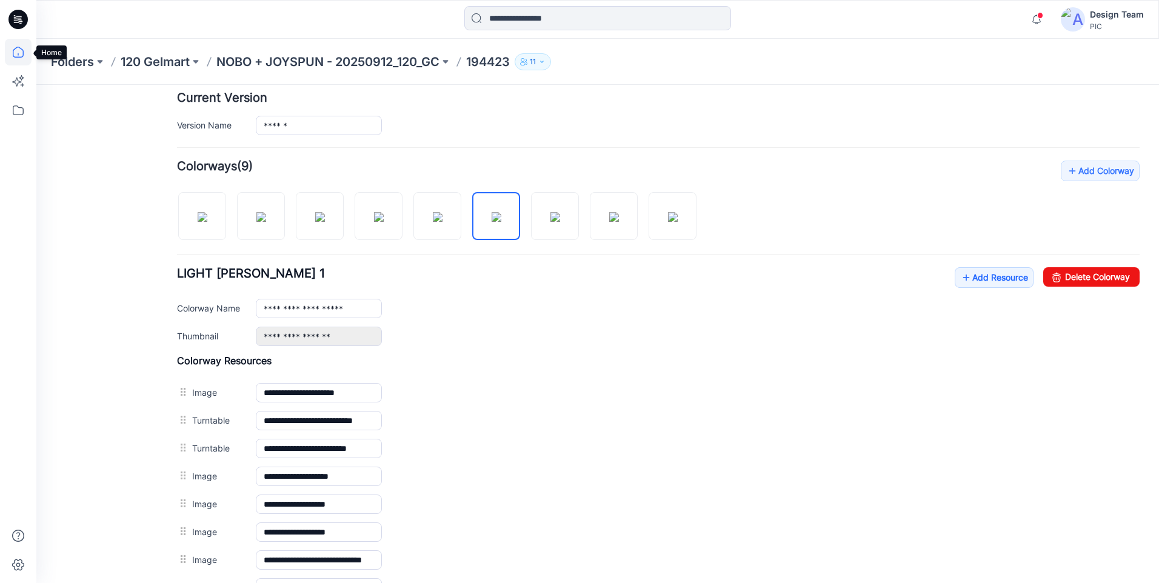
click at [10, 57] on icon at bounding box center [18, 52] width 27 height 27
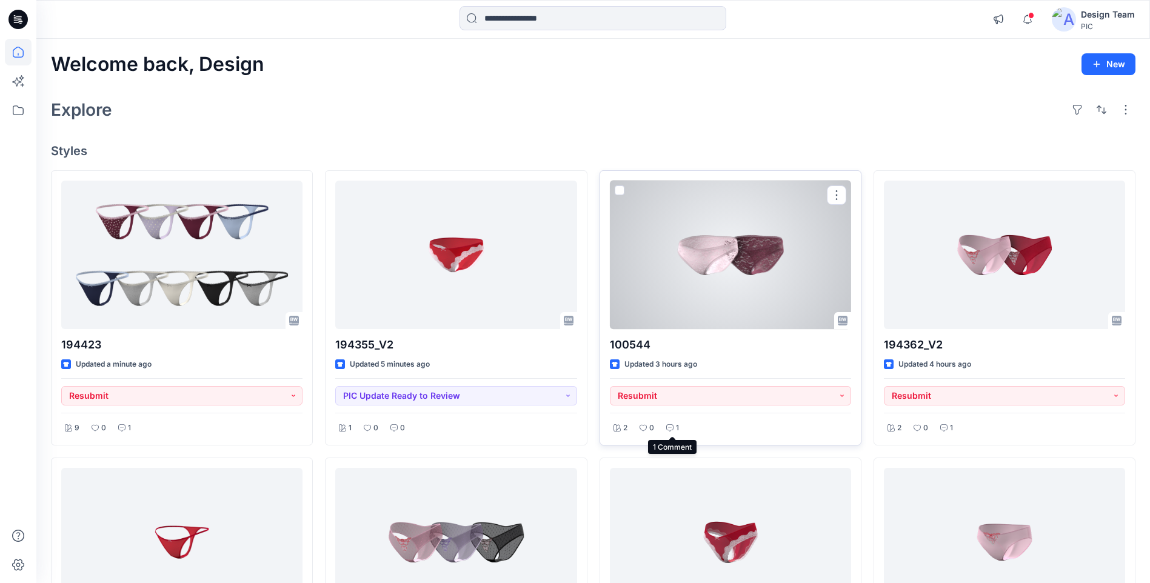
click at [672, 423] on div "1" at bounding box center [673, 428] width 20 height 15
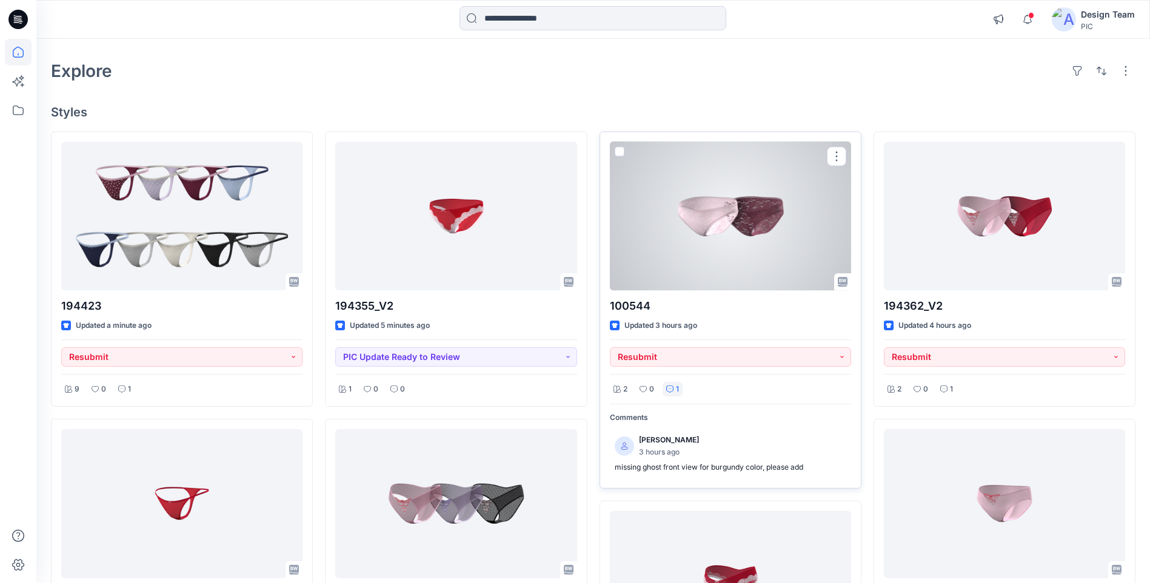
scroll to position [61, 0]
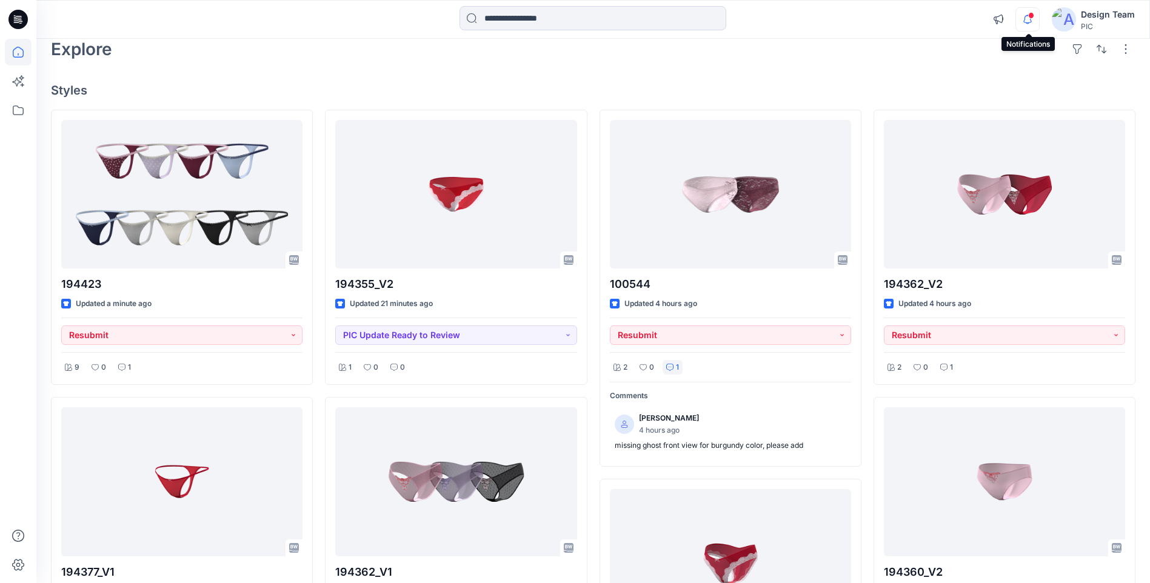
click at [1033, 24] on icon "button" at bounding box center [1027, 19] width 23 height 24
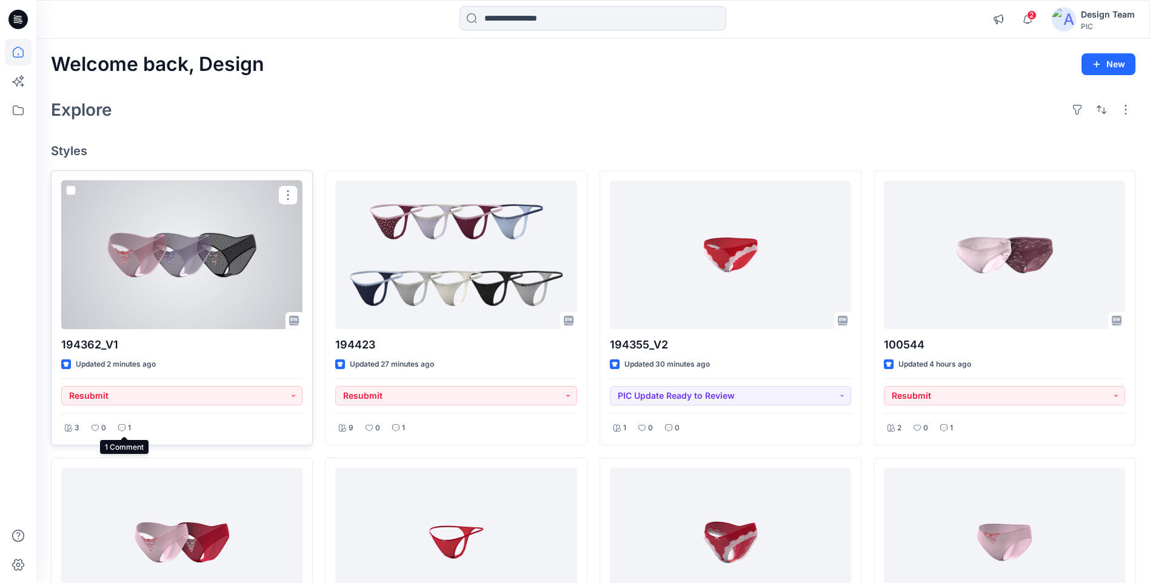
click at [121, 430] on icon at bounding box center [121, 427] width 7 height 7
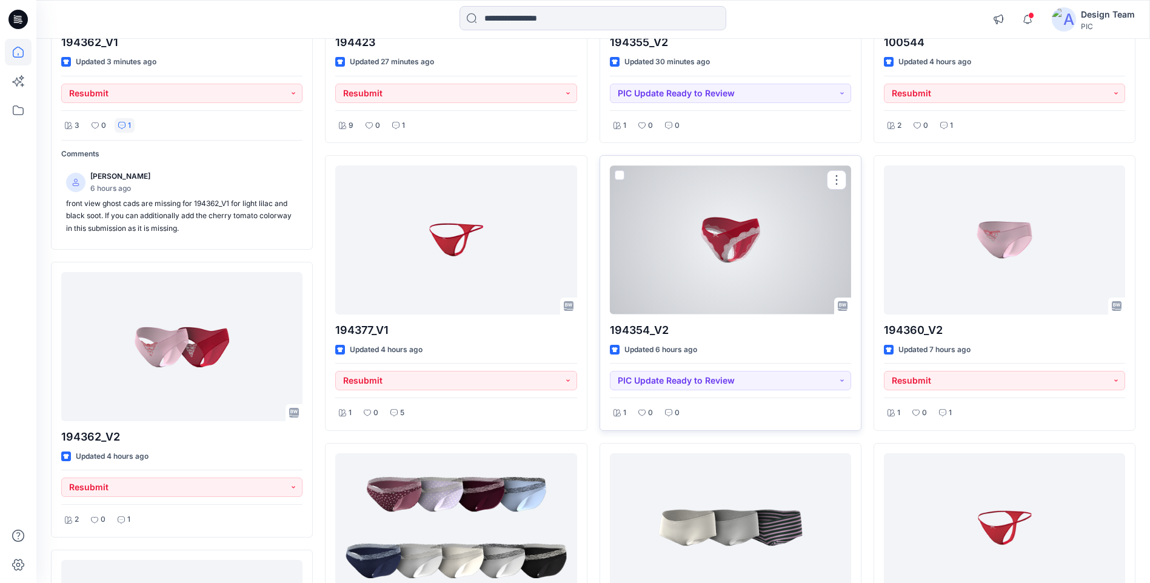
scroll to position [303, 0]
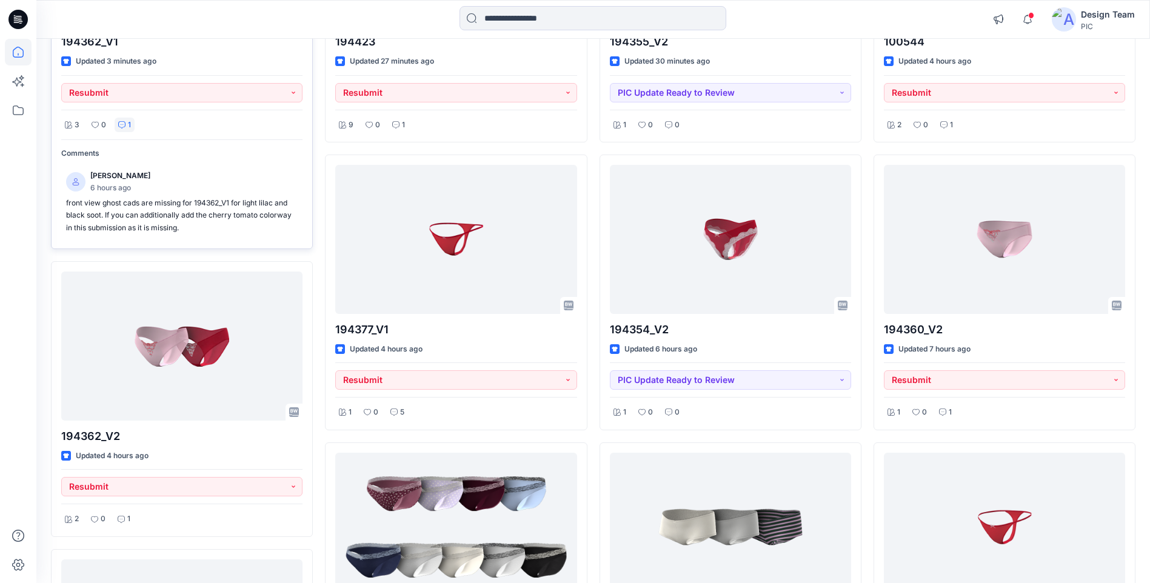
click at [170, 162] on div "Comments Raquel Ortiz 6 hours ago front view ghost cads are missing for 194362_…" at bounding box center [181, 188] width 241 height 99
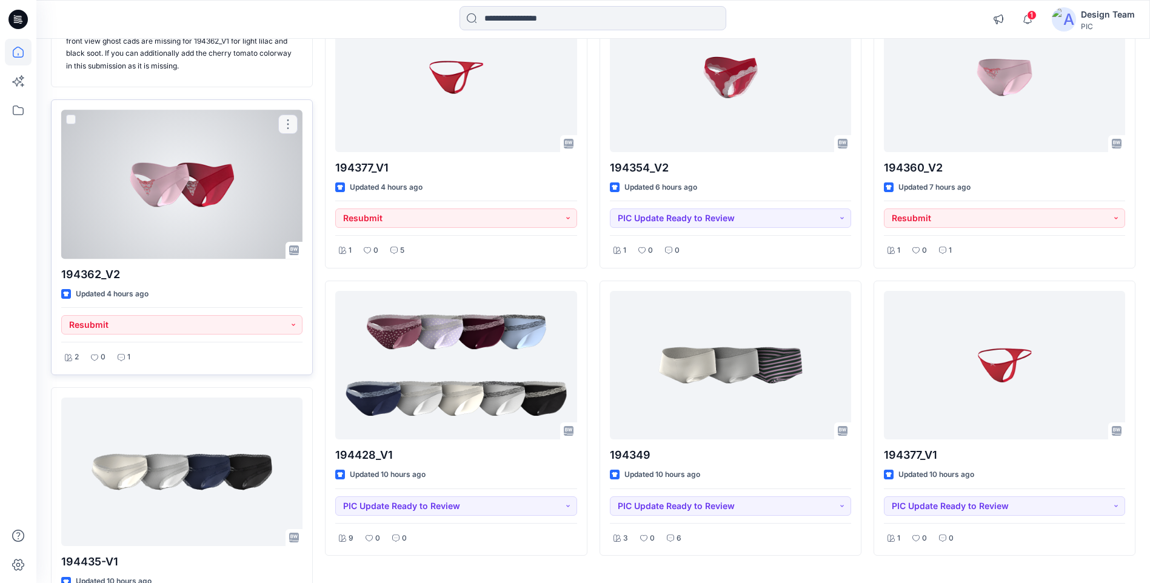
scroll to position [603, 0]
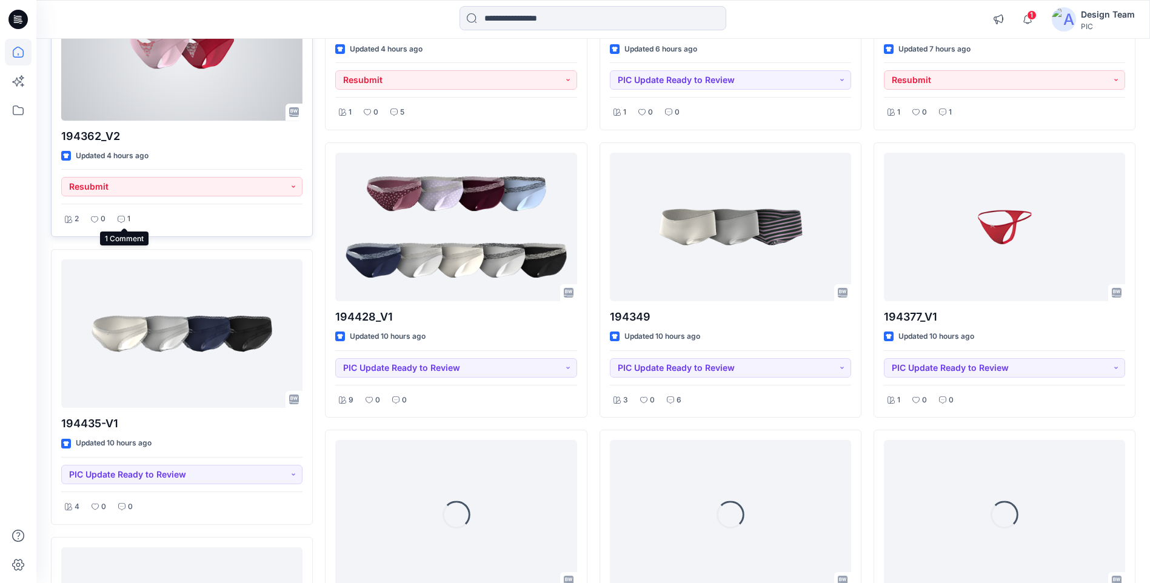
click at [121, 218] on icon at bounding box center [121, 219] width 7 height 7
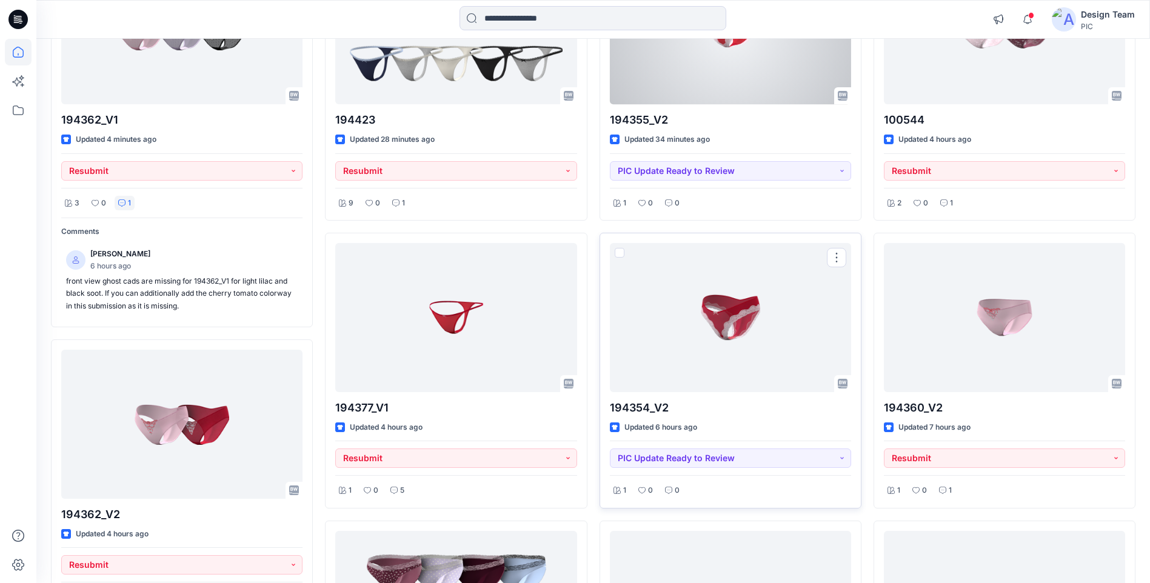
scroll to position [0, 0]
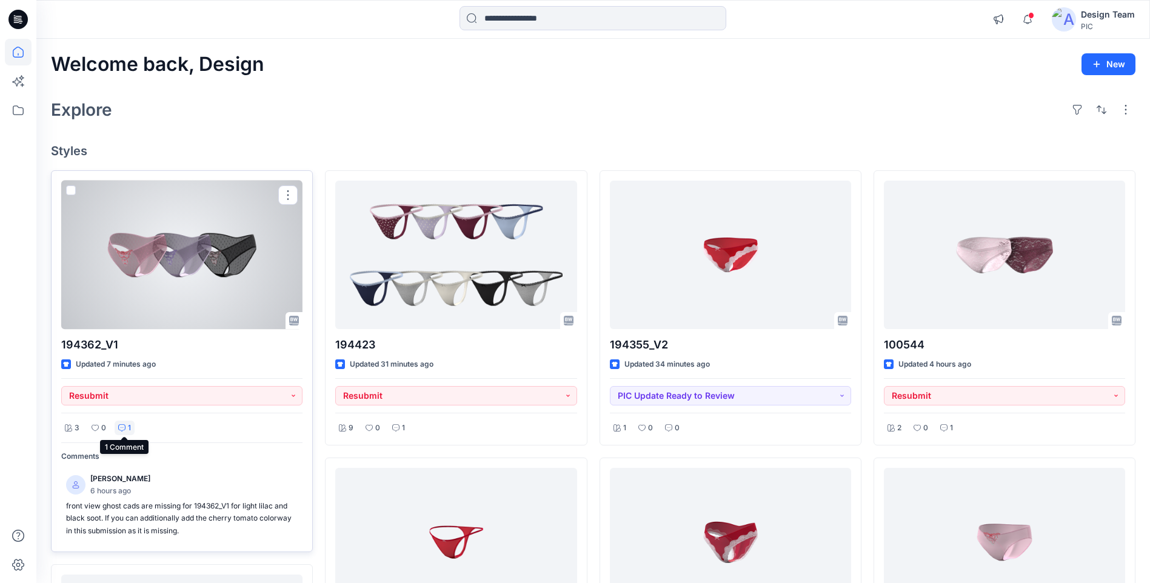
click at [128, 428] on p "1" at bounding box center [129, 428] width 3 height 13
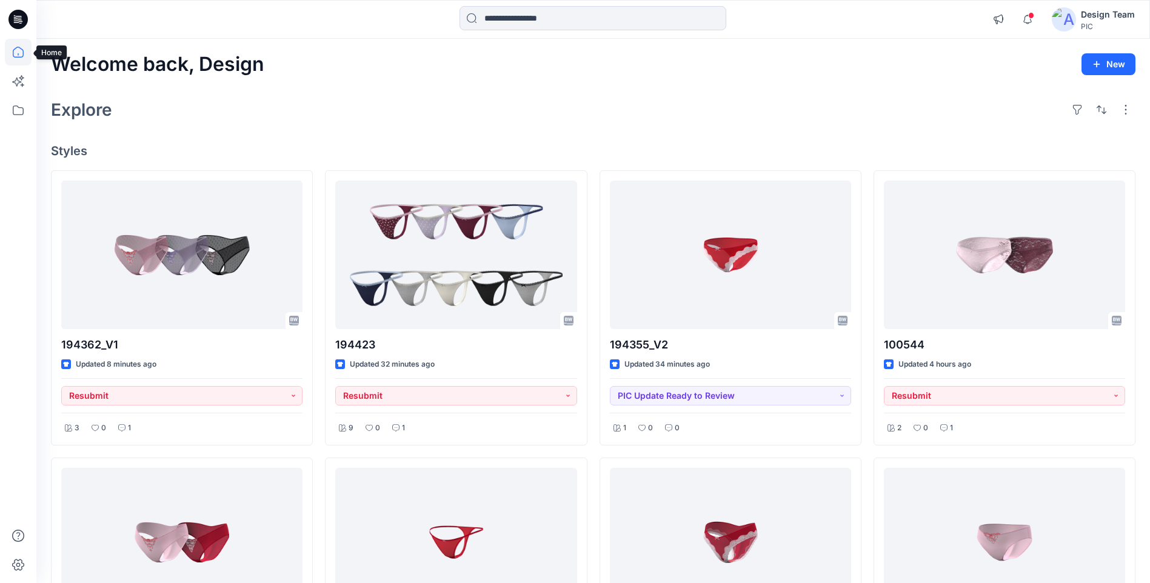
click at [22, 50] on icon at bounding box center [18, 52] width 27 height 27
click at [518, 8] on input at bounding box center [593, 18] width 267 height 24
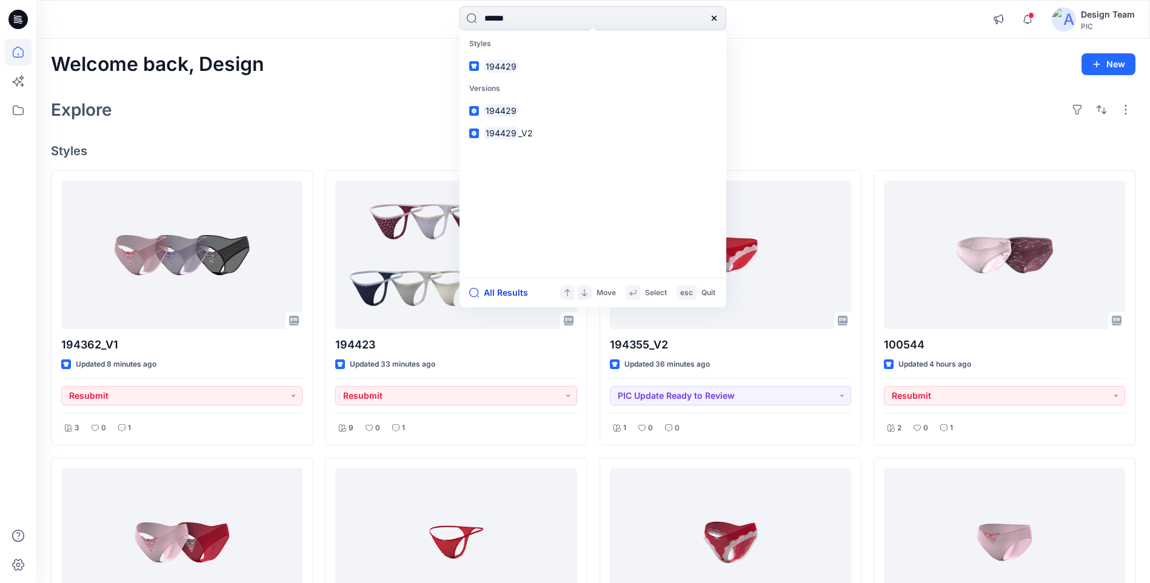
type input "******"
click at [521, 292] on button "All Results" at bounding box center [502, 293] width 67 height 15
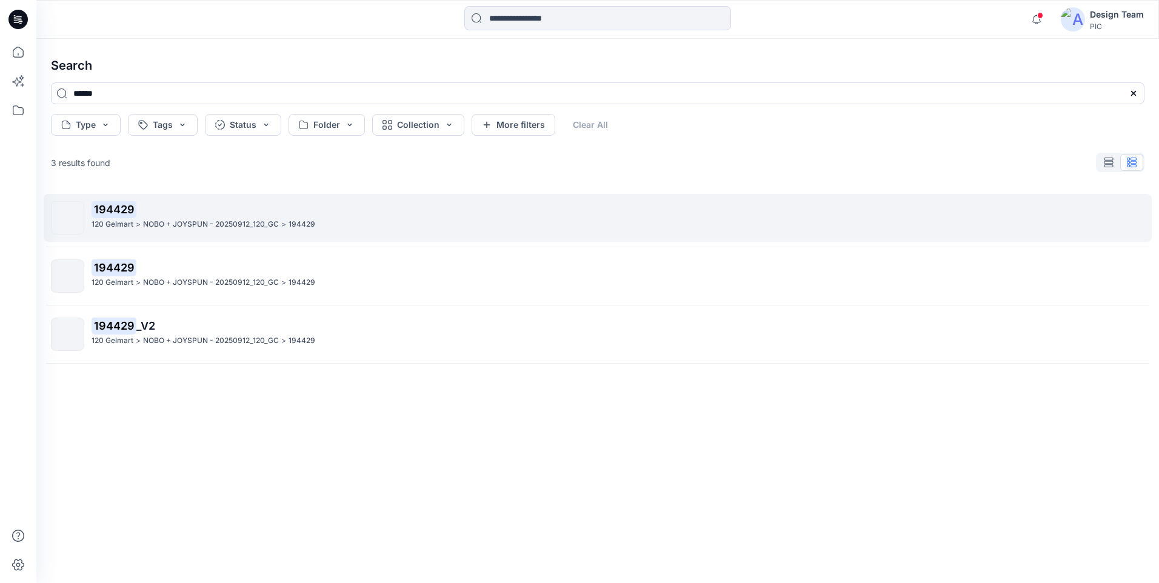
click at [195, 210] on p "194429" at bounding box center [618, 209] width 1053 height 17
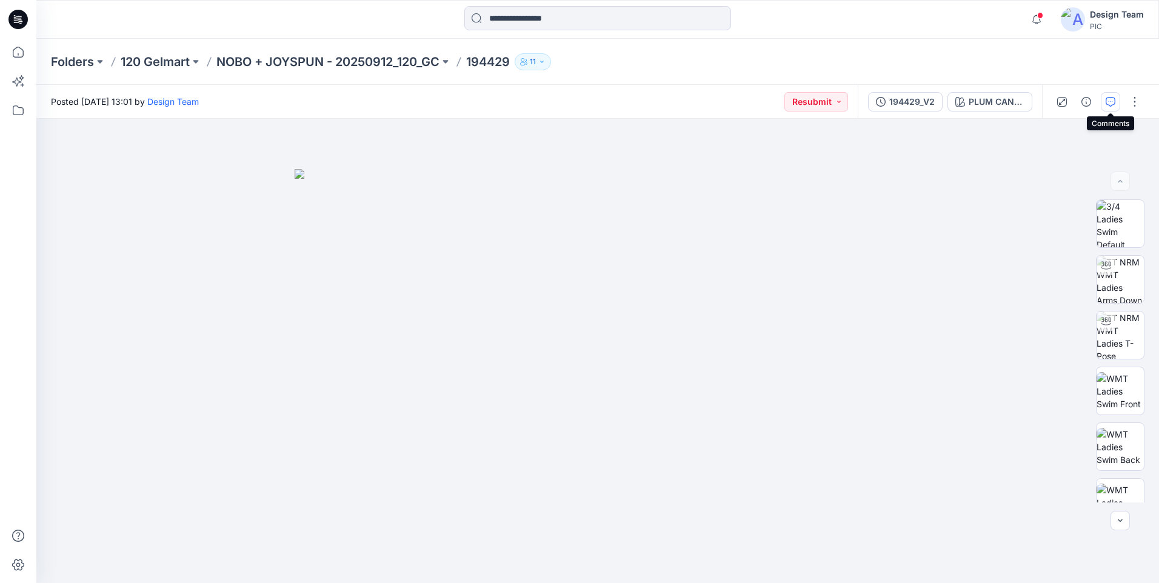
click at [1113, 99] on icon "button" at bounding box center [1111, 102] width 10 height 10
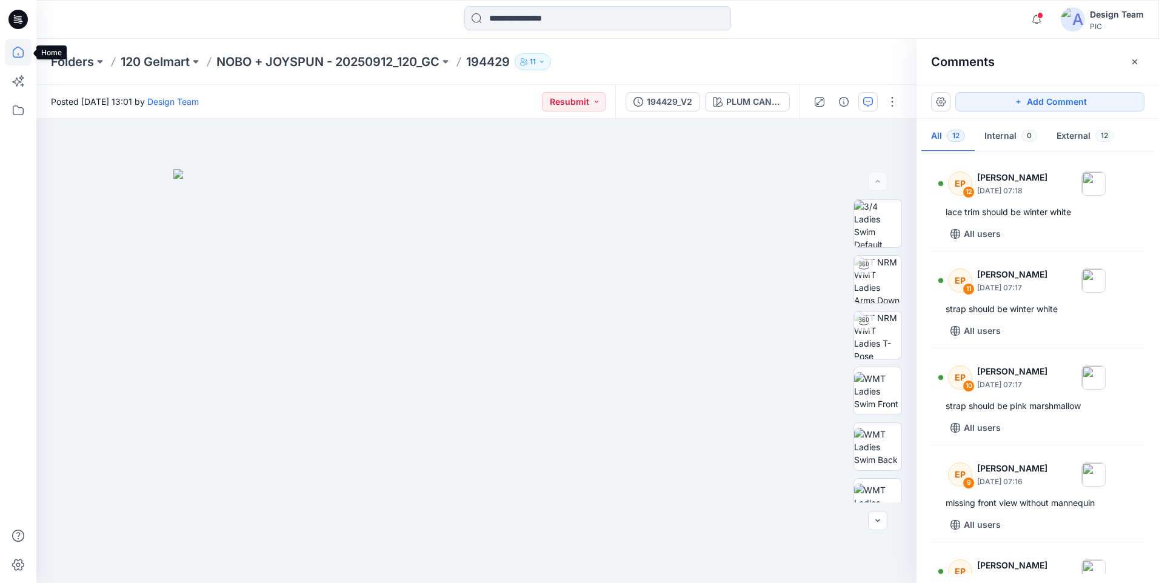
click at [23, 47] on icon at bounding box center [18, 52] width 27 height 27
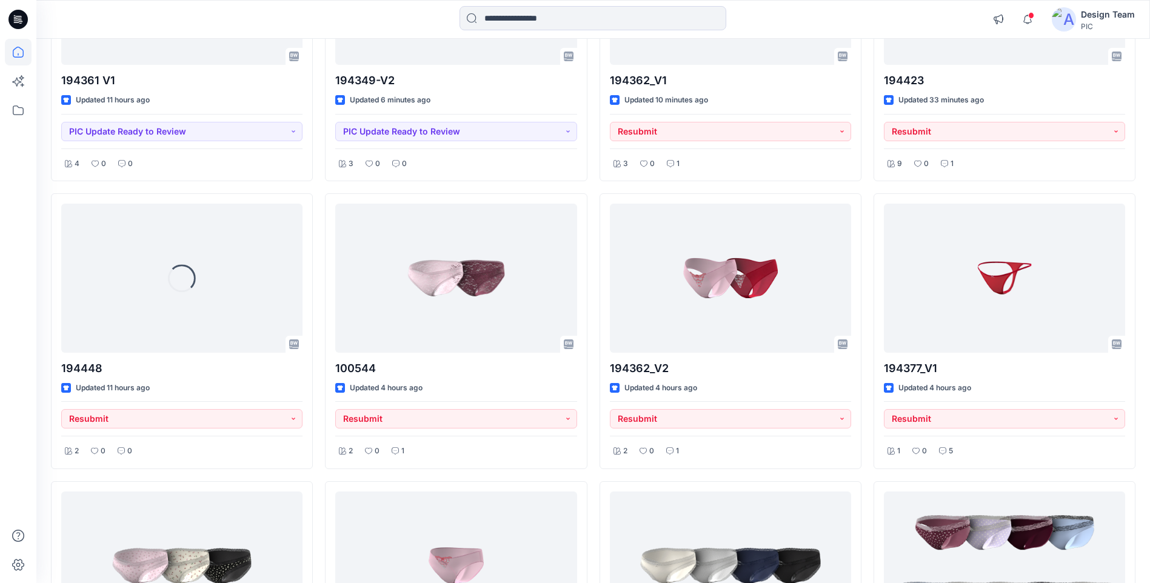
scroll to position [243, 0]
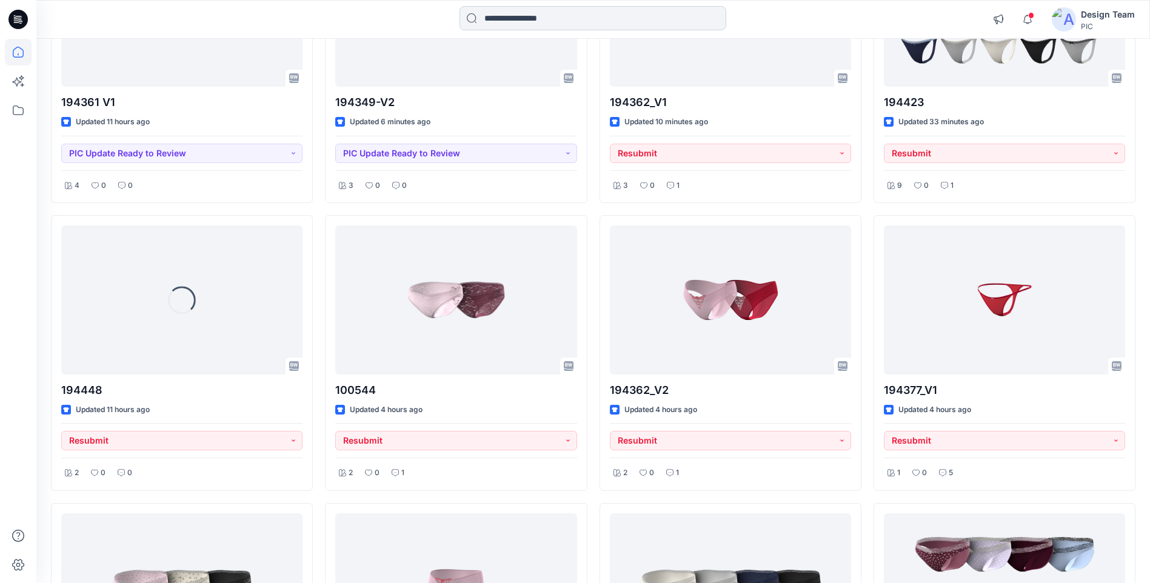
click at [607, 18] on input at bounding box center [593, 18] width 267 height 24
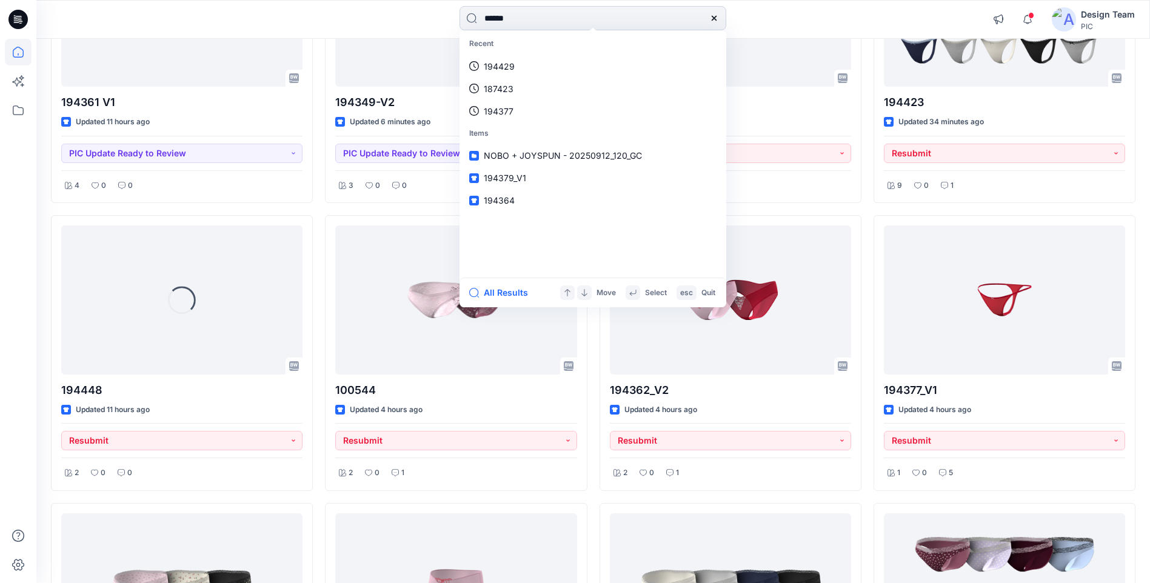
type input "******"
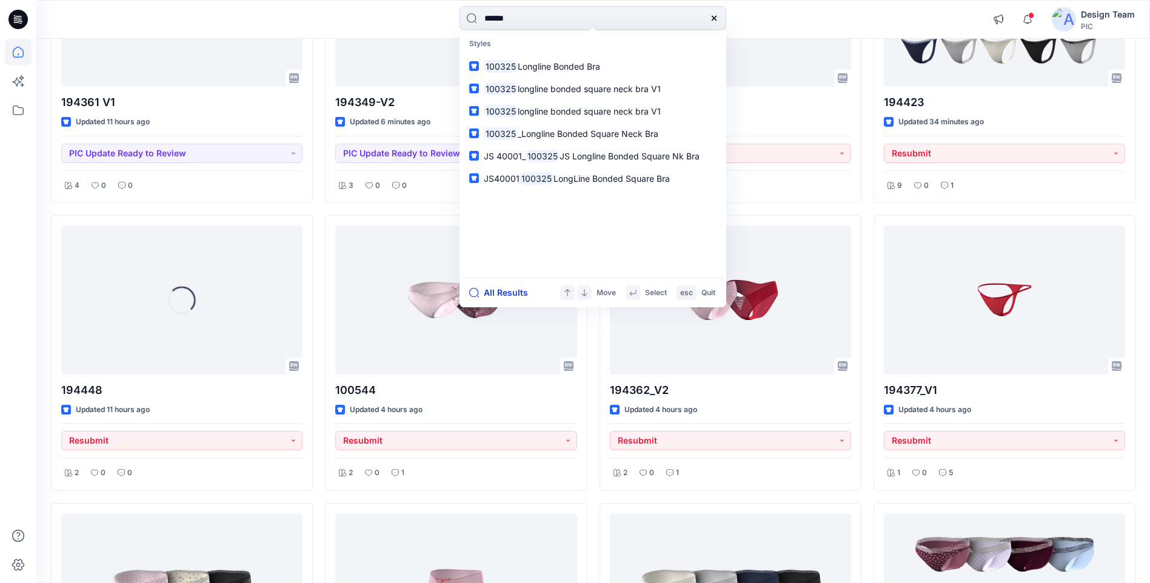
click at [514, 292] on button "All Results" at bounding box center [502, 293] width 67 height 15
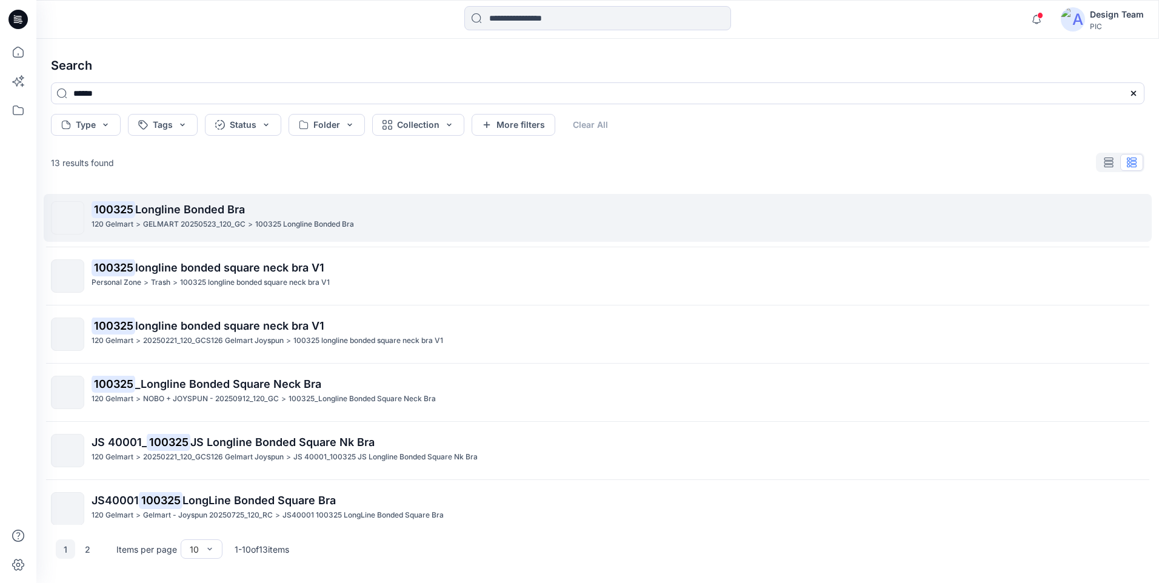
click at [237, 201] on p "100325 Longline Bonded Bra" at bounding box center [618, 209] width 1053 height 17
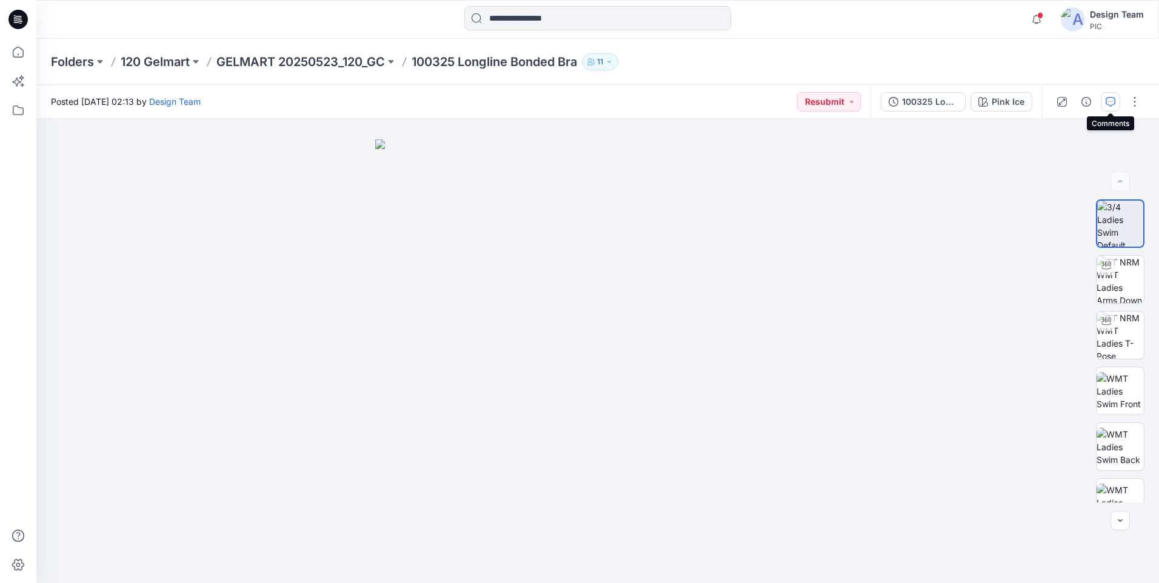
click at [1103, 104] on button "button" at bounding box center [1110, 101] width 19 height 19
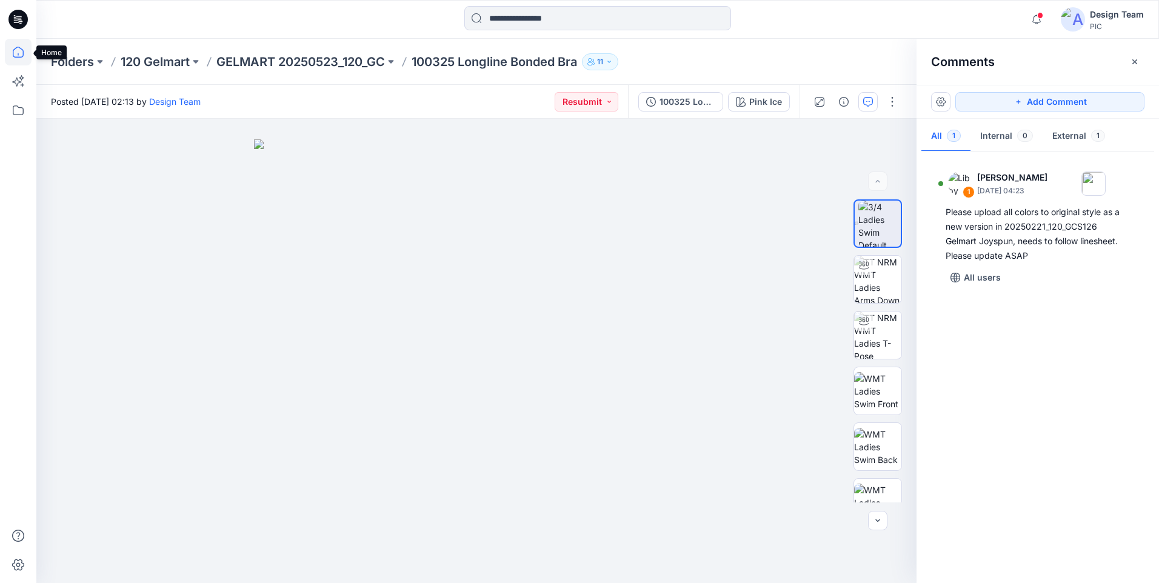
click at [19, 50] on icon at bounding box center [18, 52] width 27 height 27
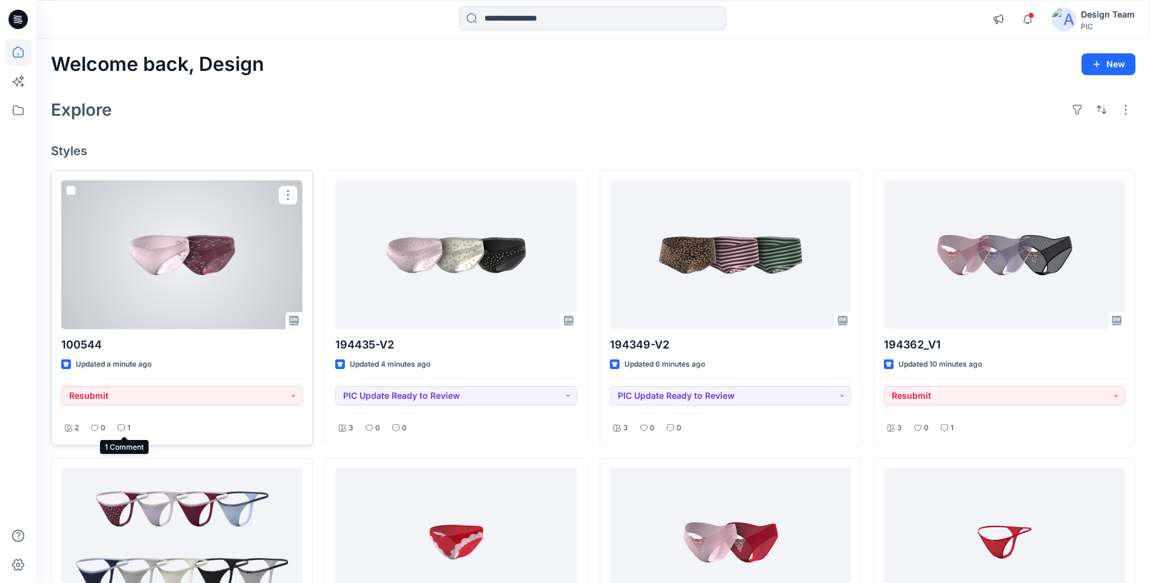
click at [121, 432] on div "1" at bounding box center [124, 428] width 20 height 15
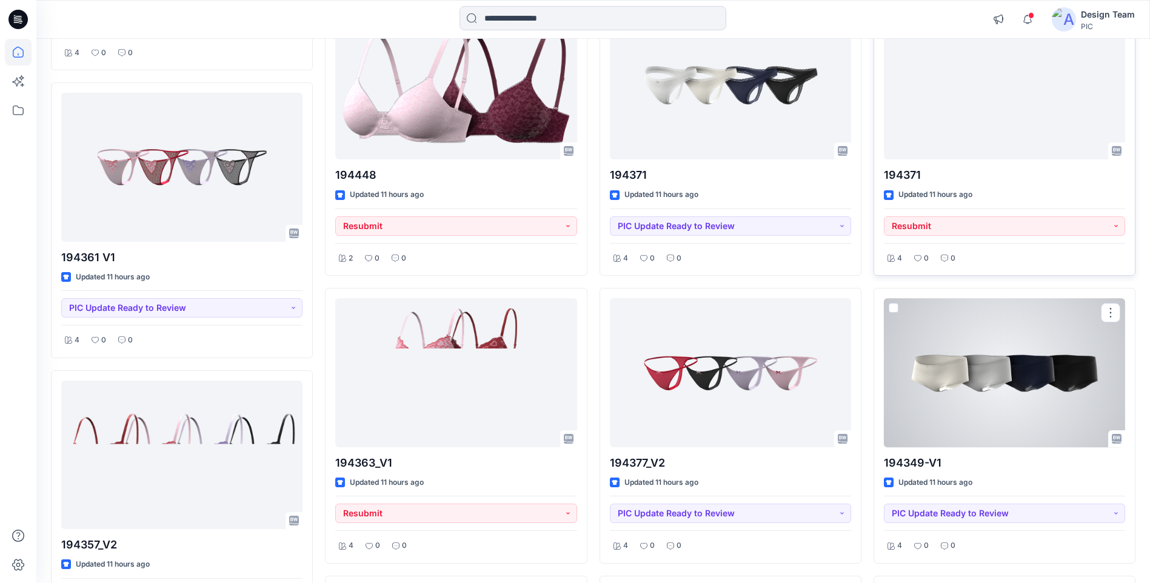
scroll to position [1819, 0]
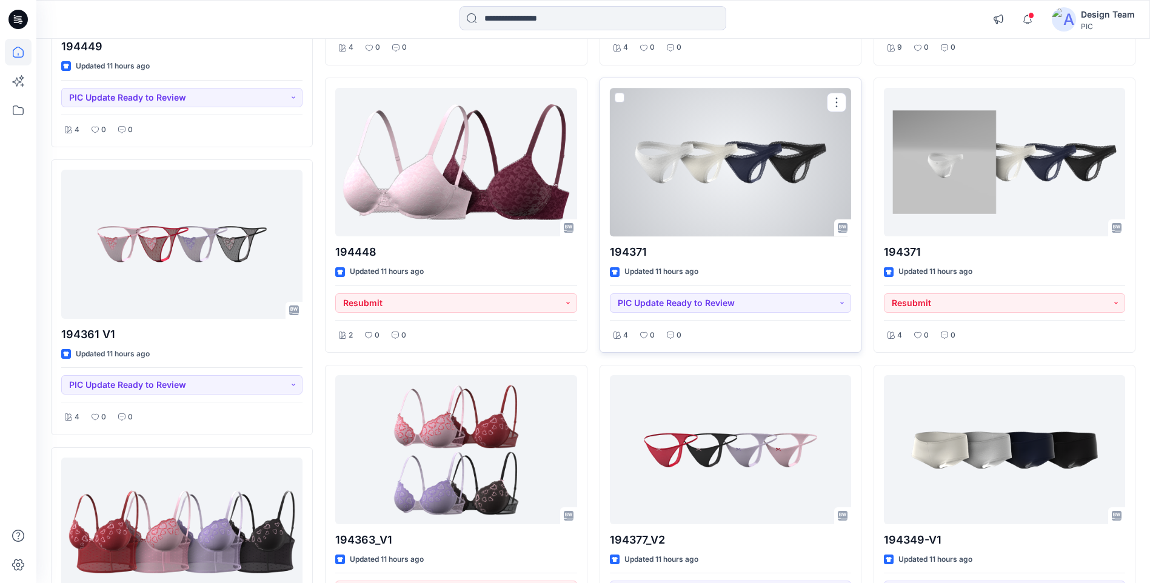
click at [798, 211] on div at bounding box center [730, 162] width 241 height 149
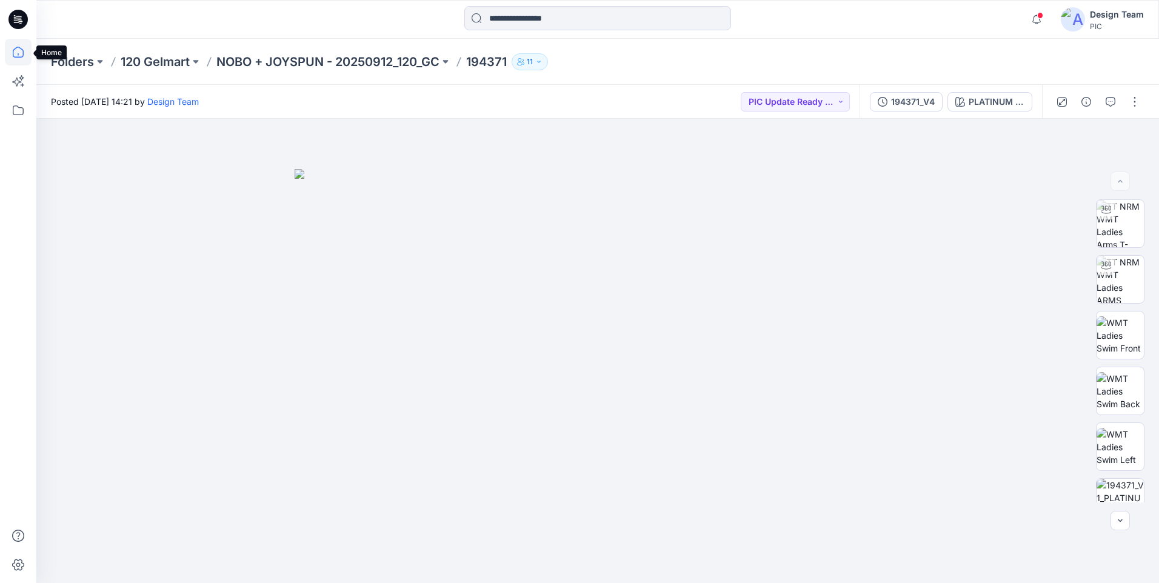
click at [9, 58] on icon at bounding box center [18, 52] width 27 height 27
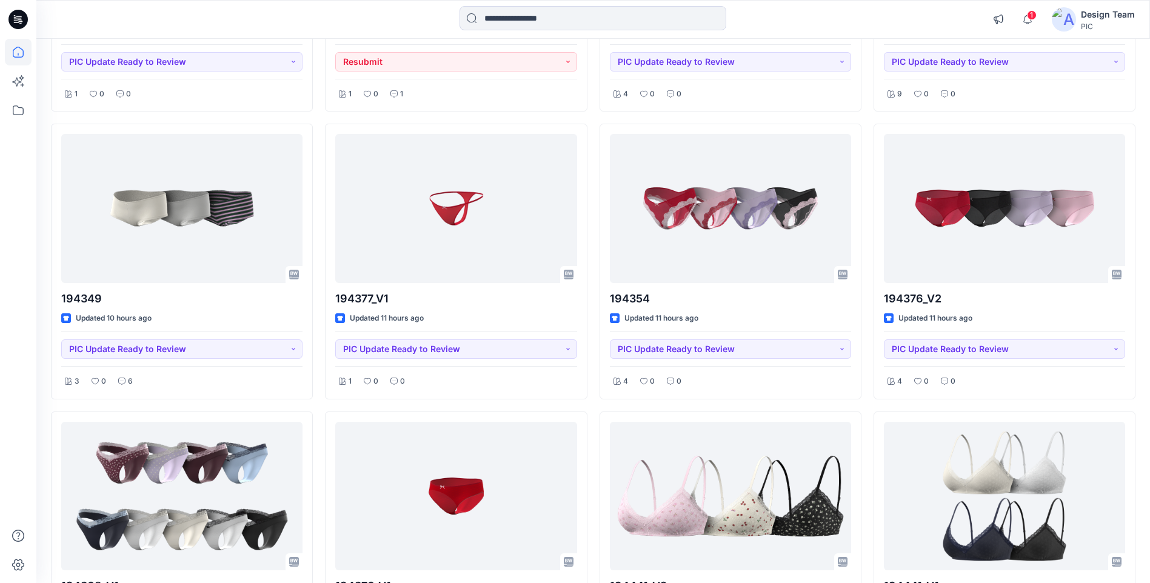
scroll to position [606, 0]
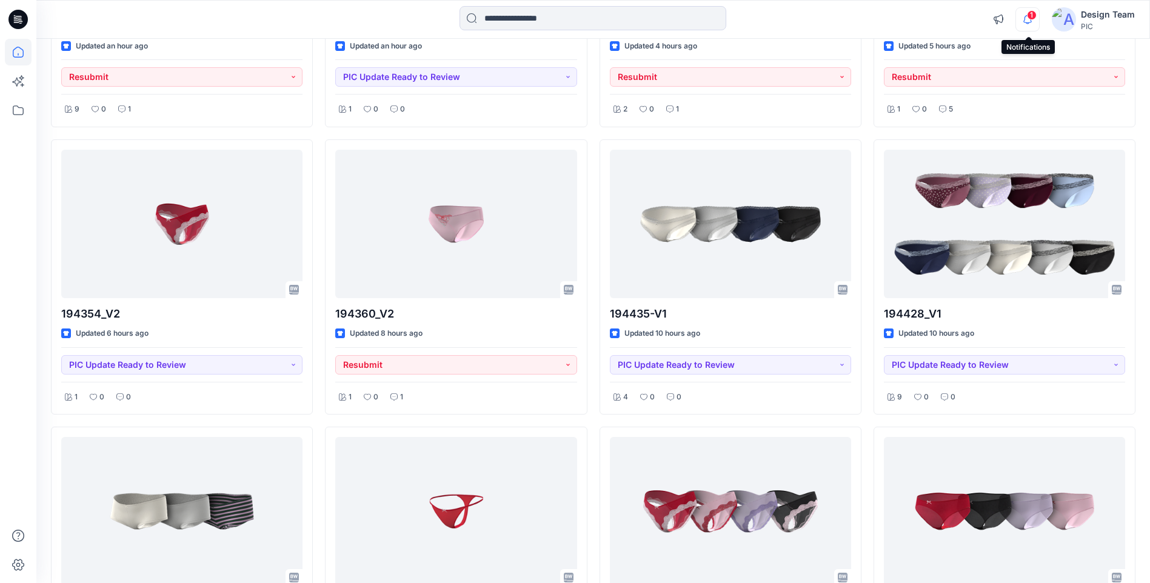
click at [1031, 20] on icon "button" at bounding box center [1027, 19] width 23 height 24
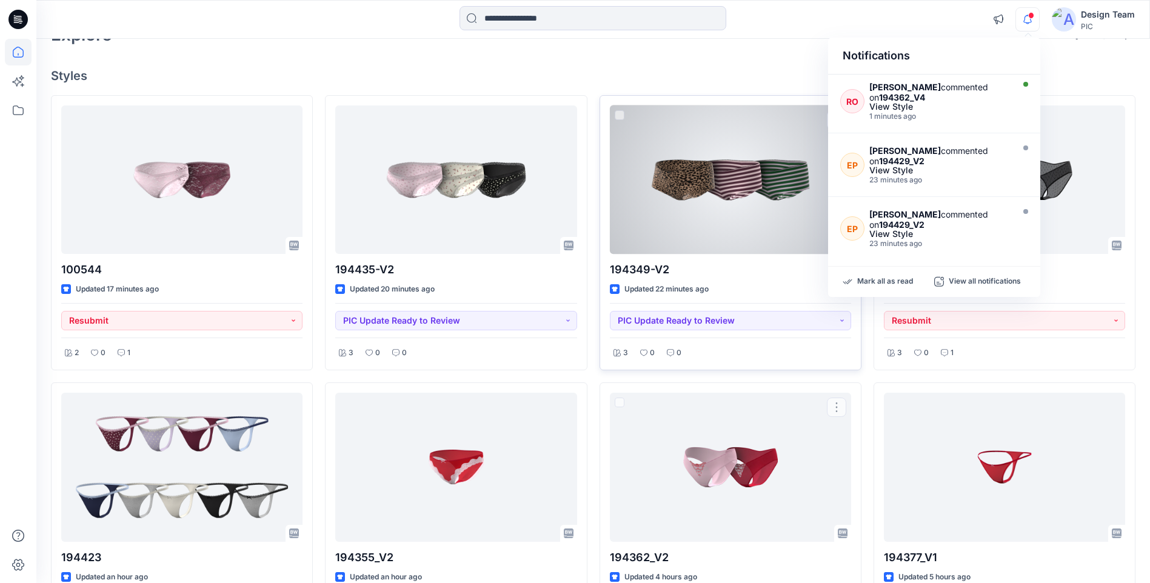
scroll to position [0, 0]
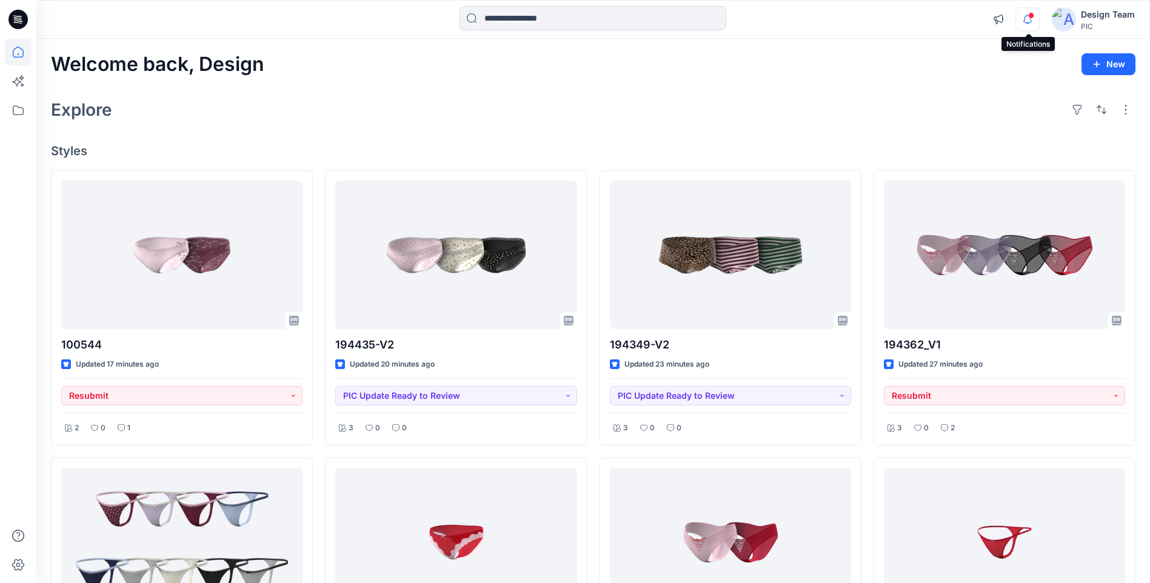
click at [1034, 19] on icon "button" at bounding box center [1027, 19] width 23 height 24
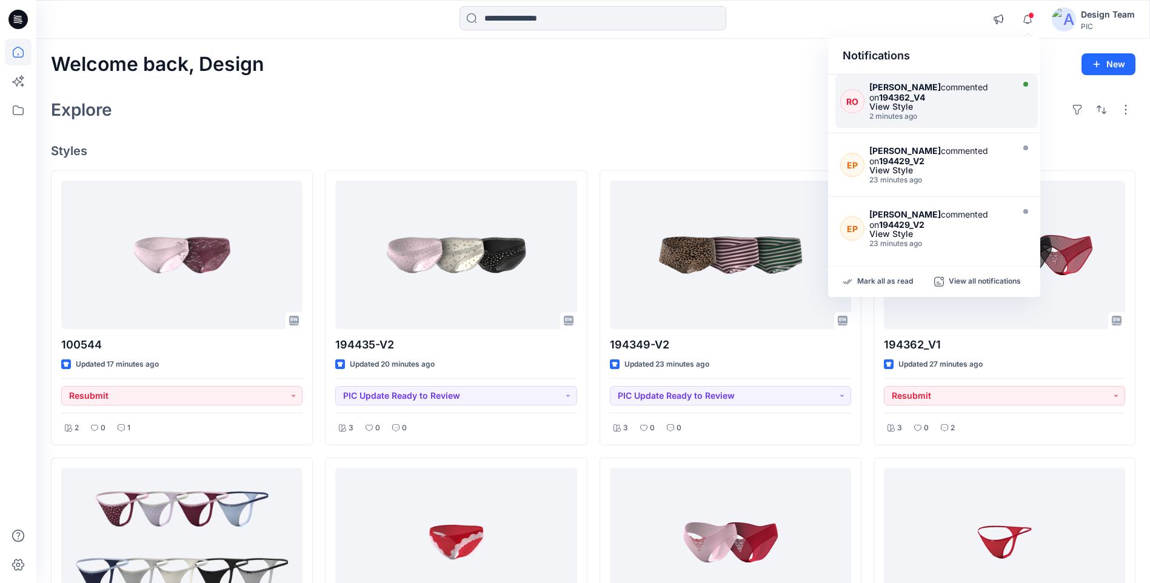
click at [960, 100] on div "Raquel Ortiz commented on 194362_V4" at bounding box center [939, 92] width 141 height 21
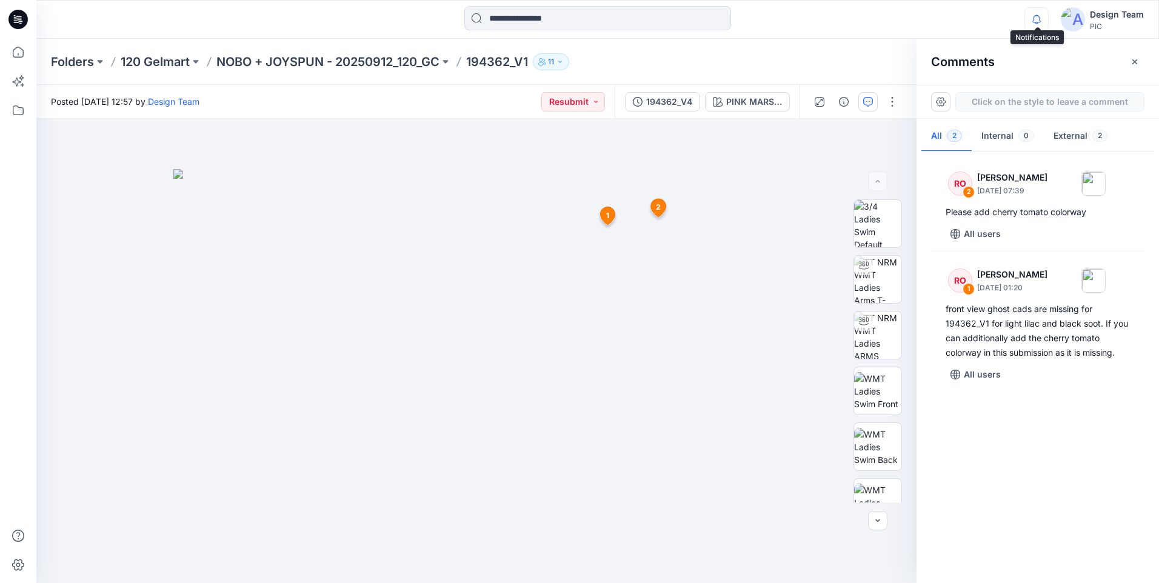
click at [1033, 24] on icon "button" at bounding box center [1036, 19] width 23 height 24
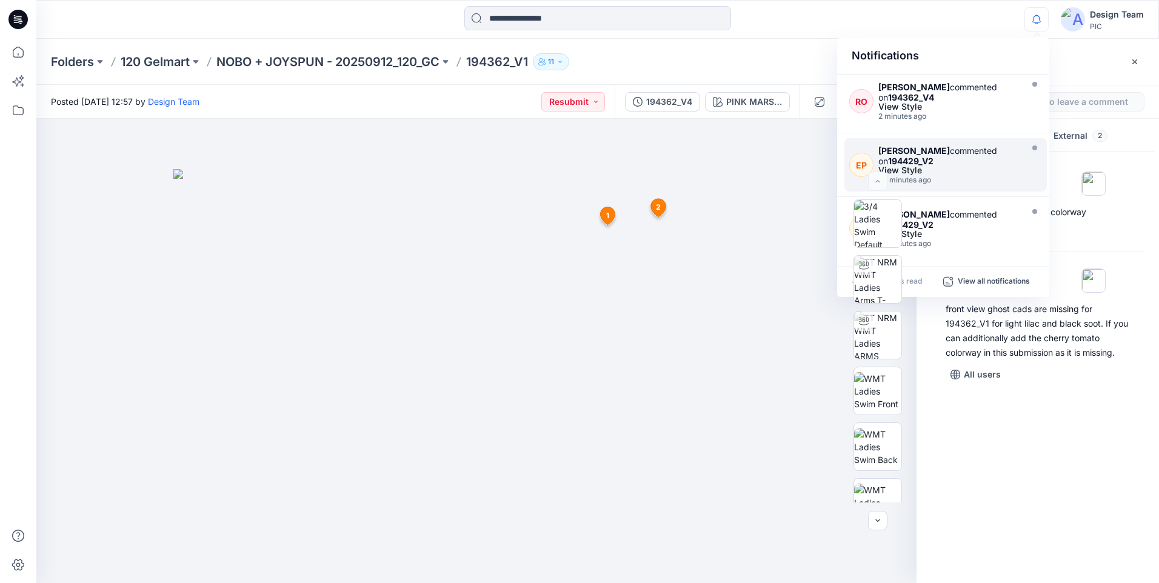
click at [959, 176] on div "23 minutes ago" at bounding box center [949, 180] width 141 height 8
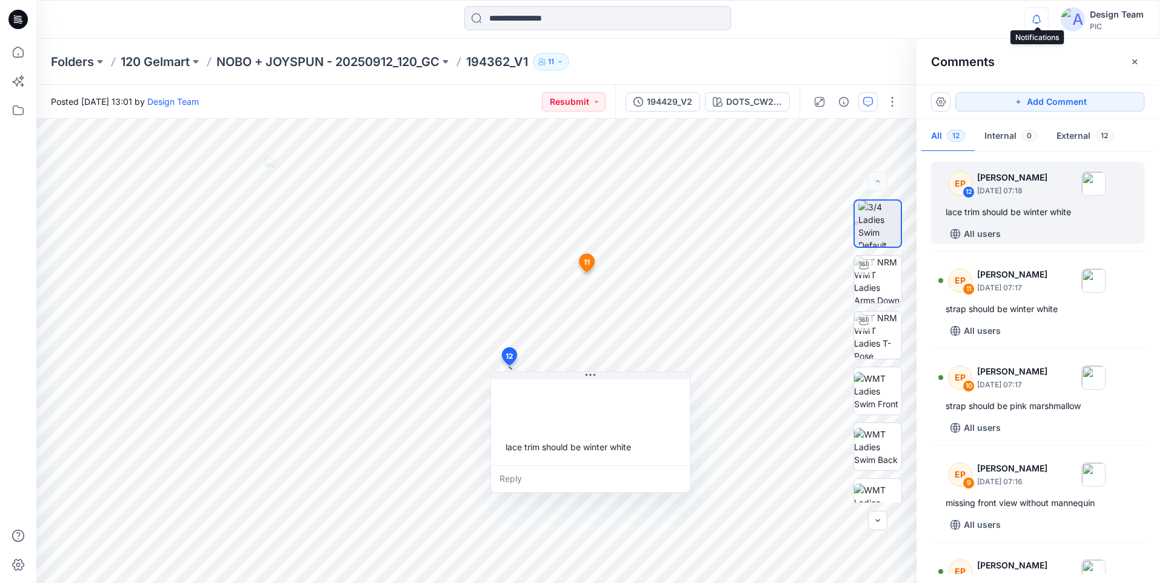
click at [1041, 24] on icon "button" at bounding box center [1036, 19] width 23 height 24
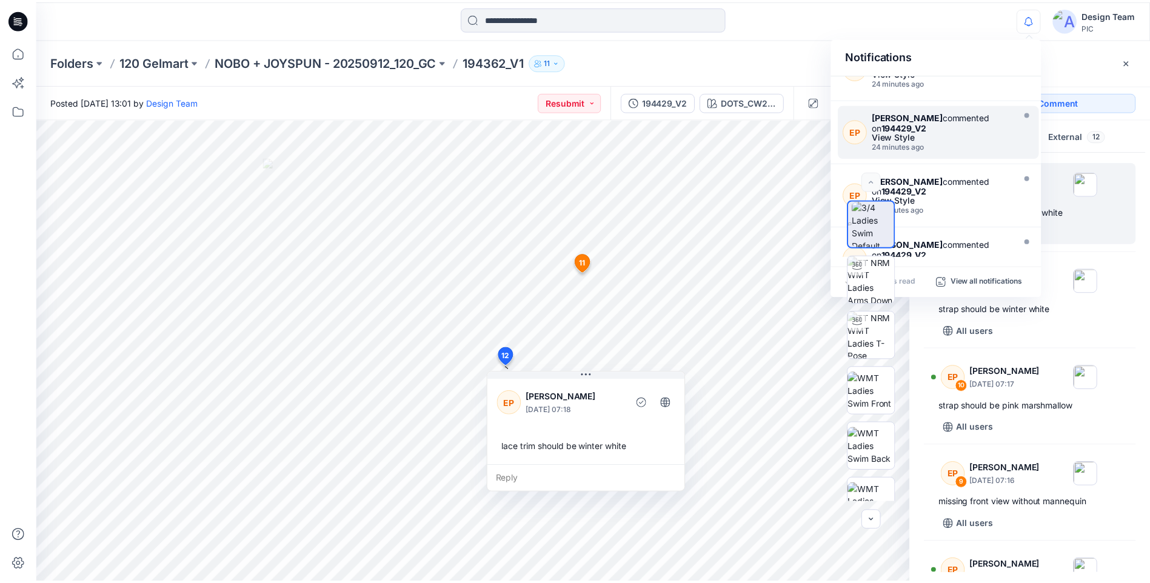
scroll to position [182, 0]
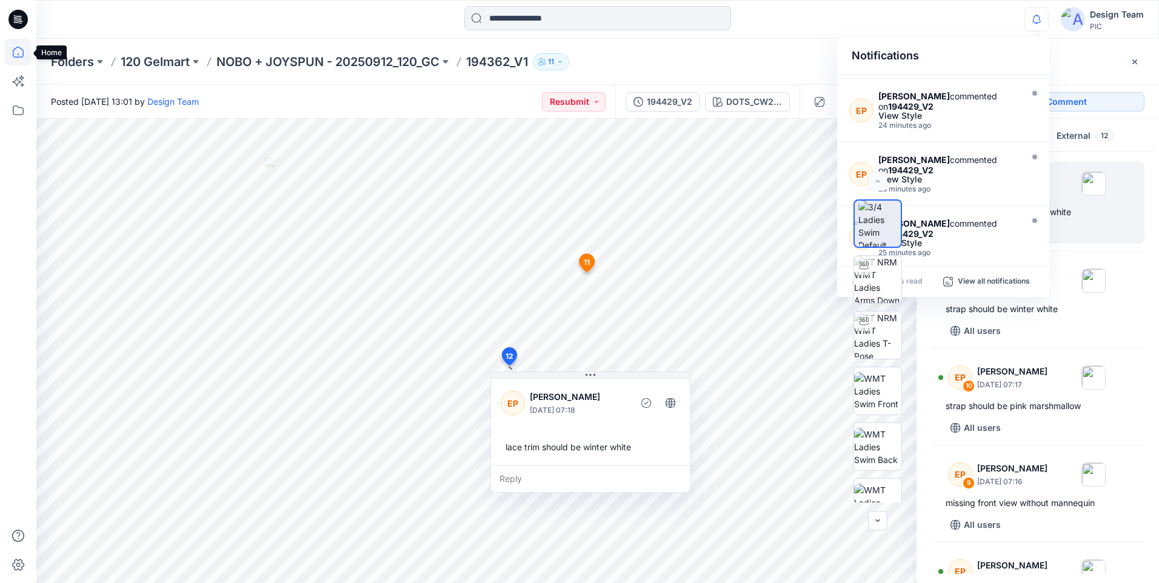
click at [22, 51] on icon at bounding box center [18, 52] width 27 height 27
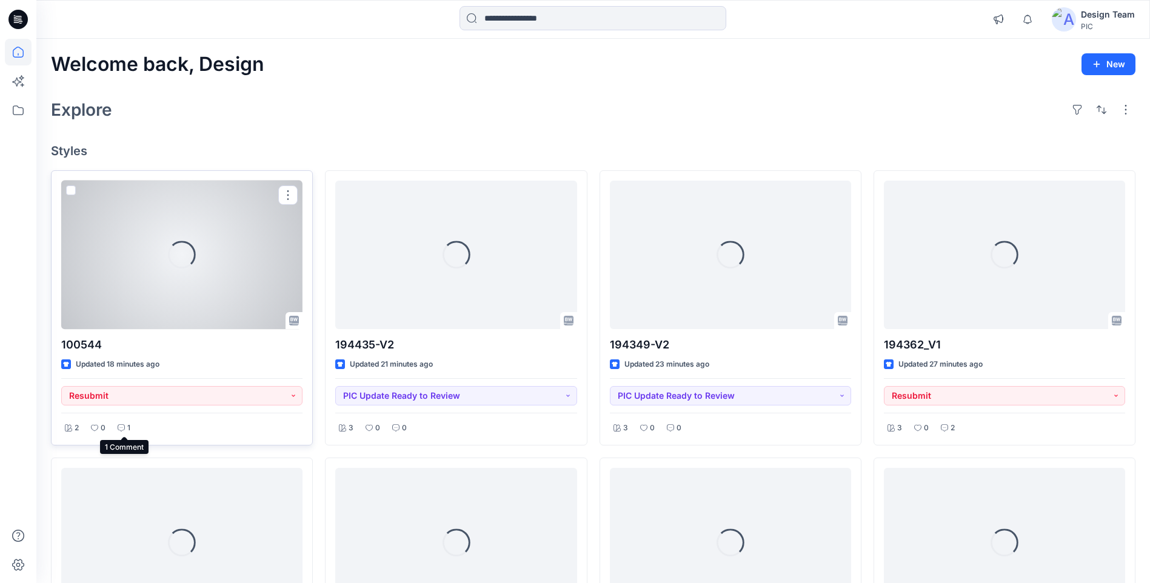
click at [124, 433] on div "1" at bounding box center [124, 428] width 20 height 15
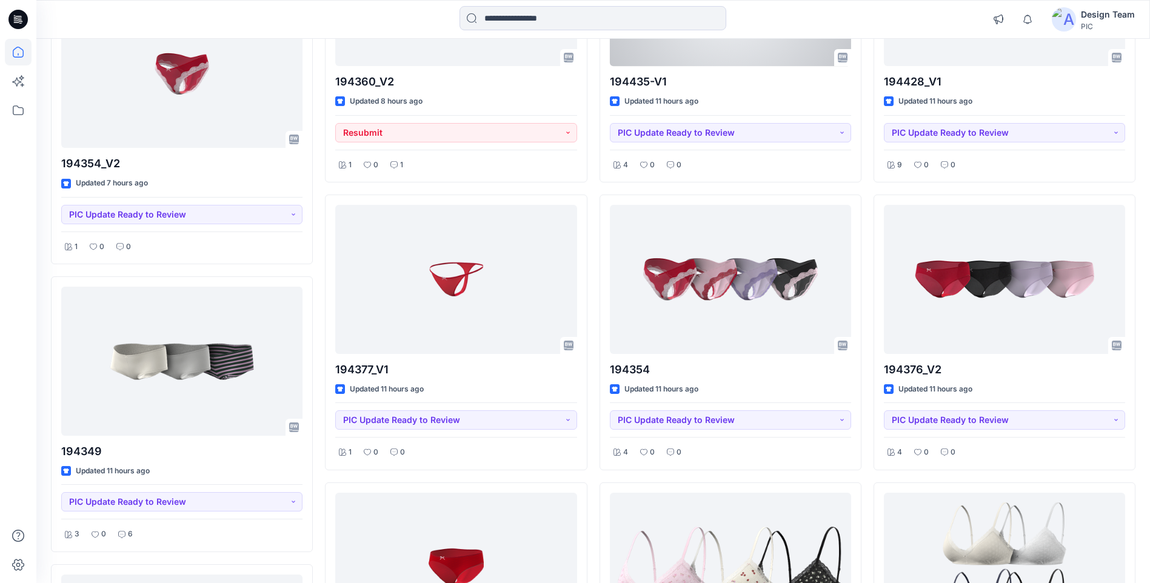
scroll to position [849, 0]
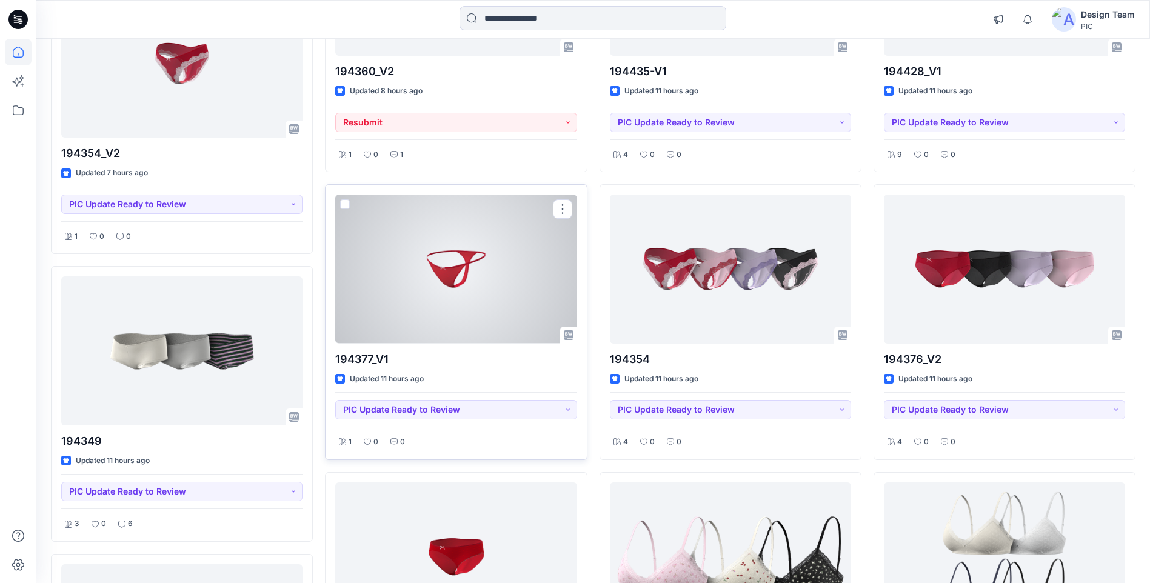
click at [444, 287] on div at bounding box center [455, 269] width 241 height 149
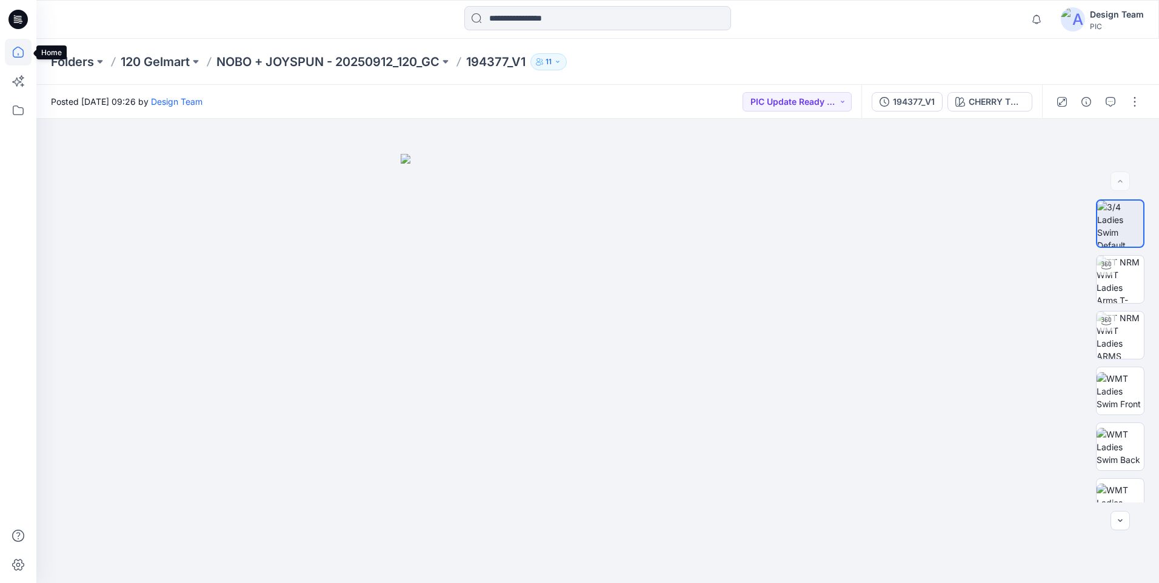
click at [16, 53] on icon at bounding box center [18, 52] width 27 height 27
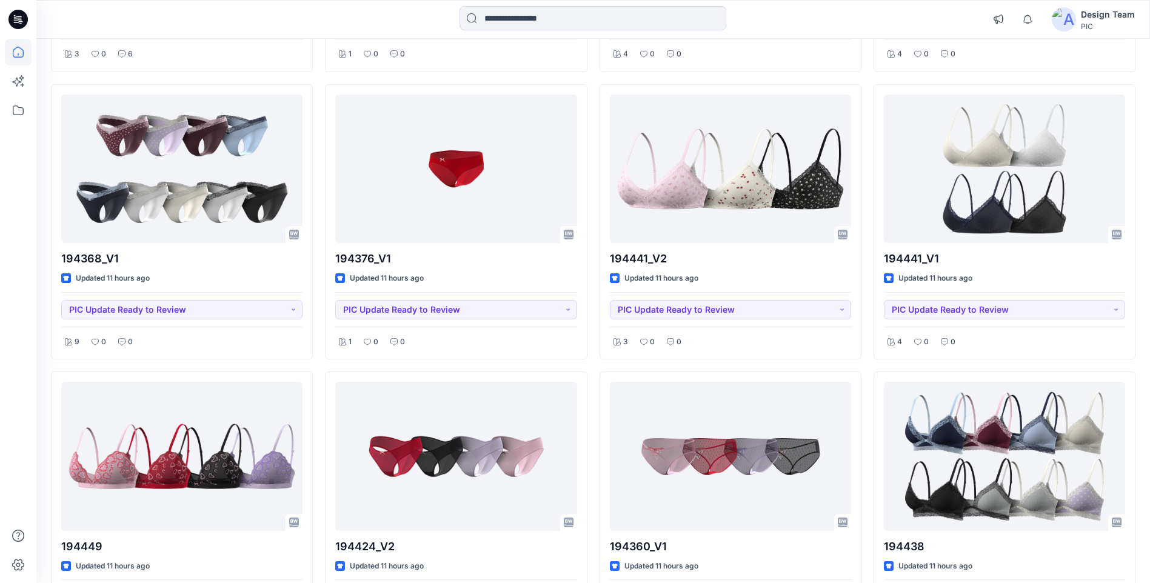
scroll to position [1273, 0]
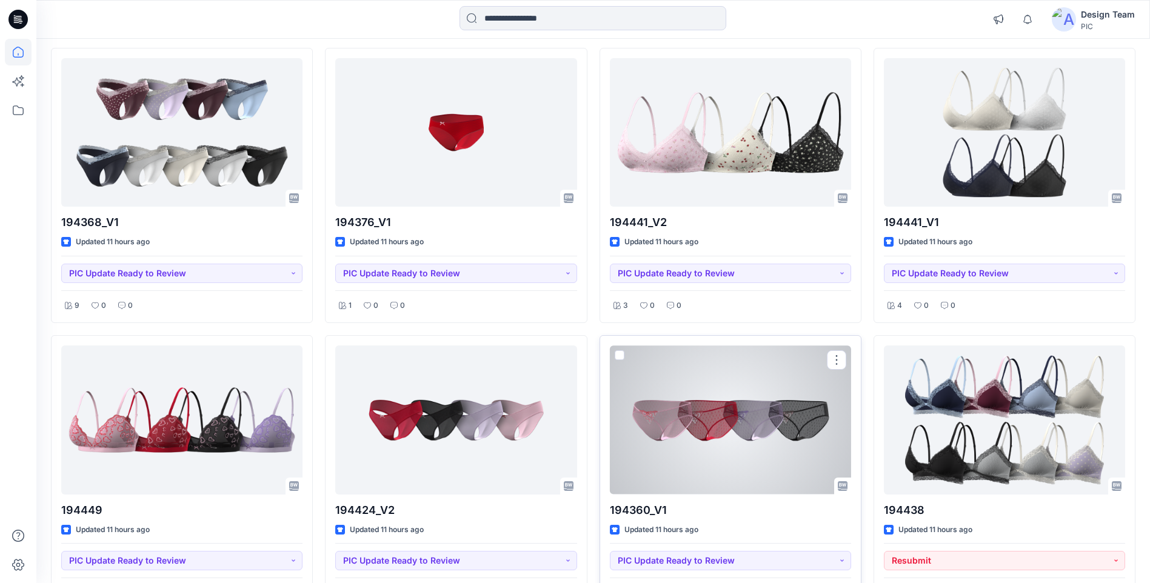
click at [740, 424] on div at bounding box center [730, 420] width 241 height 149
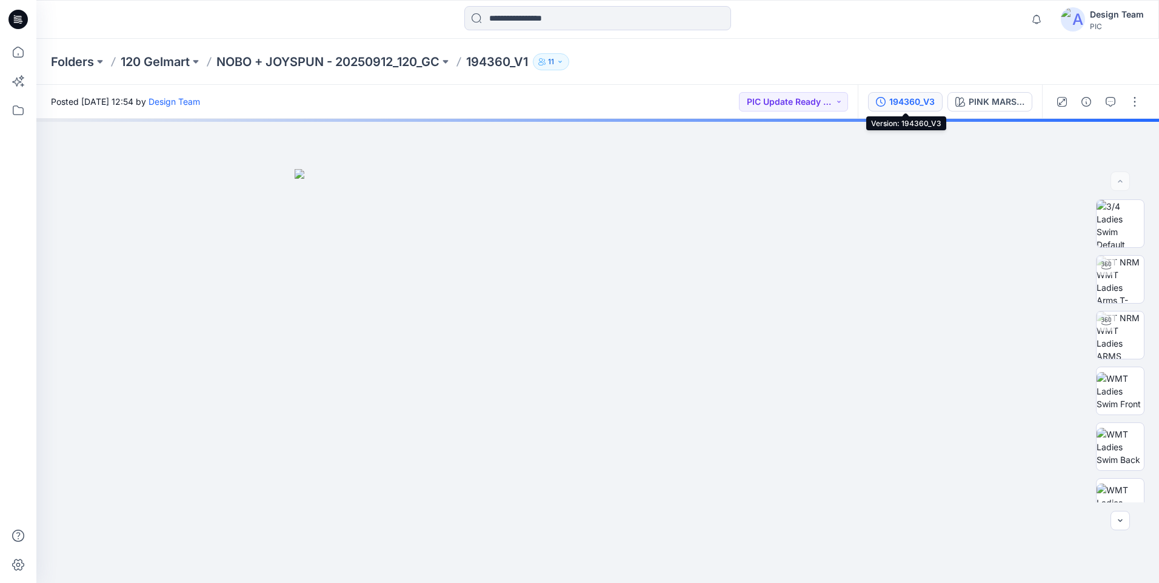
click at [923, 101] on div "194360_V3" at bounding box center [911, 101] width 45 height 13
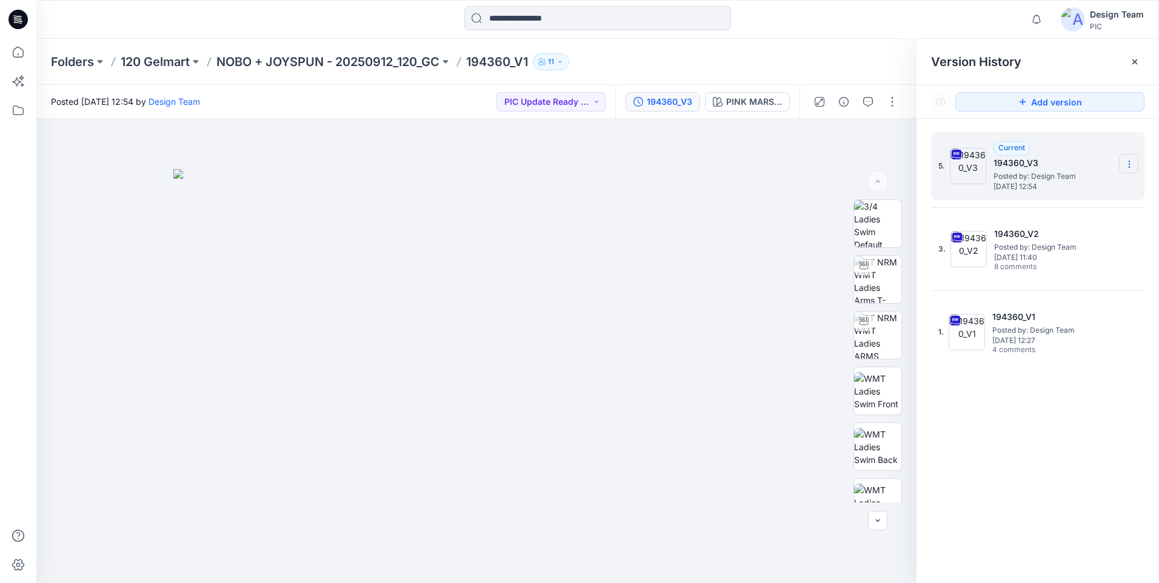
click at [1132, 163] on icon at bounding box center [1130, 164] width 10 height 10
click at [1066, 198] on div "Download Source BW File" at bounding box center [1064, 188] width 141 height 24
